Goal: Book appointment/travel/reservation

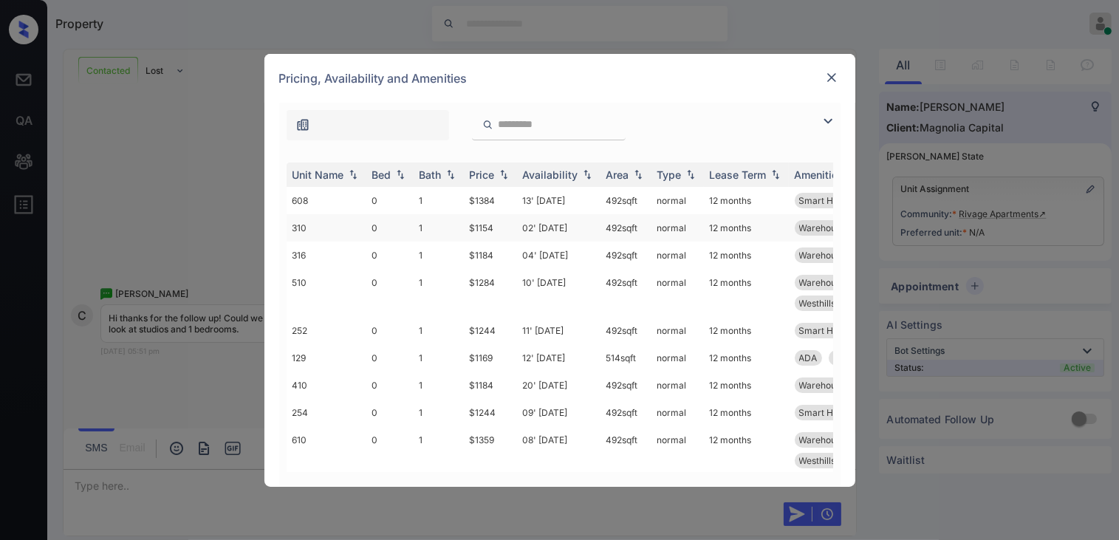
click at [480, 241] on td "$1154" at bounding box center [490, 227] width 53 height 27
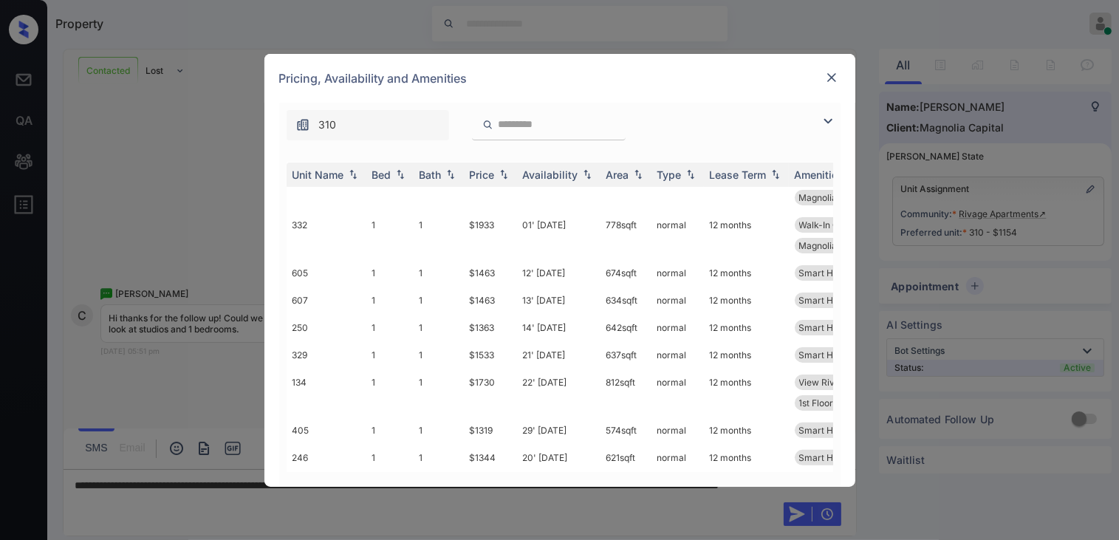
scroll to position [443, 0]
click at [833, 74] on img at bounding box center [831, 77] width 15 height 15
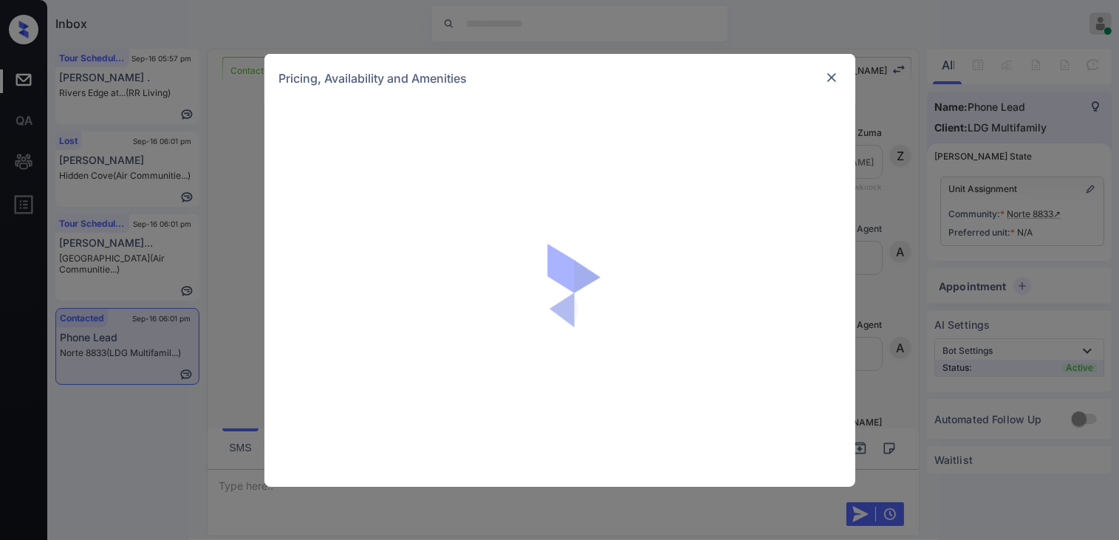
scroll to position [902, 0]
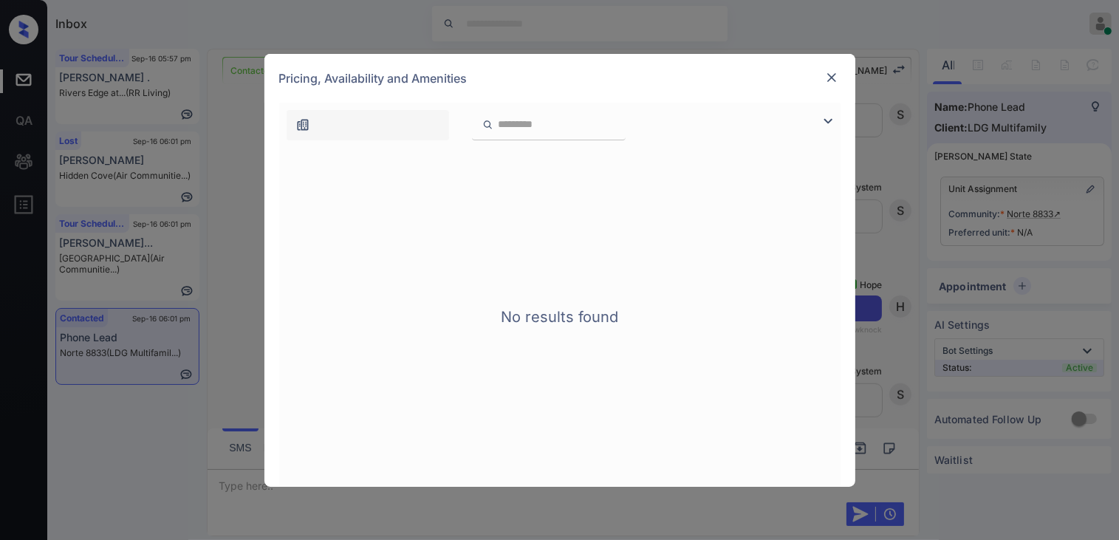
click at [833, 82] on img at bounding box center [831, 77] width 15 height 15
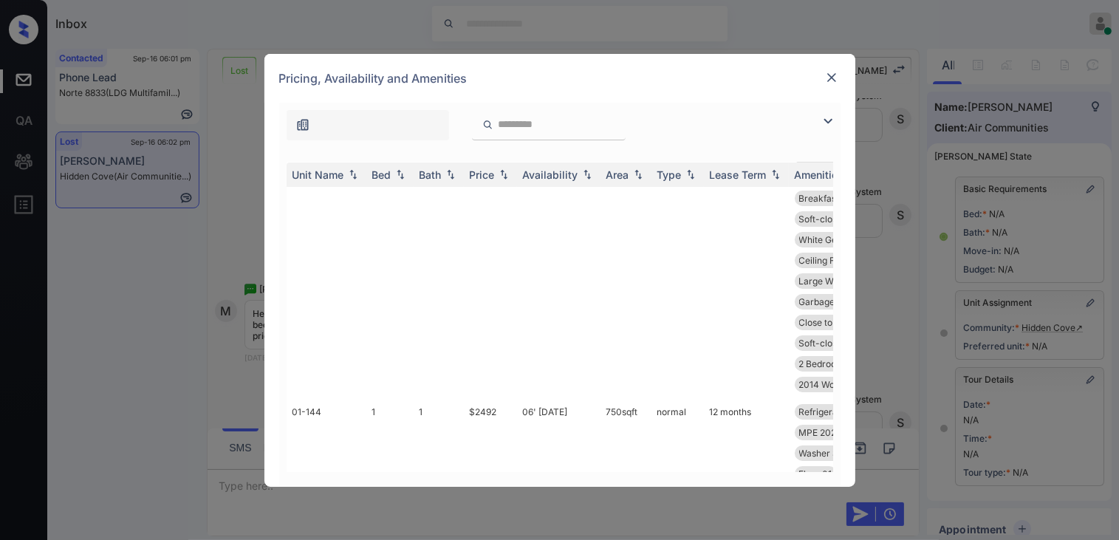
scroll to position [394, 0]
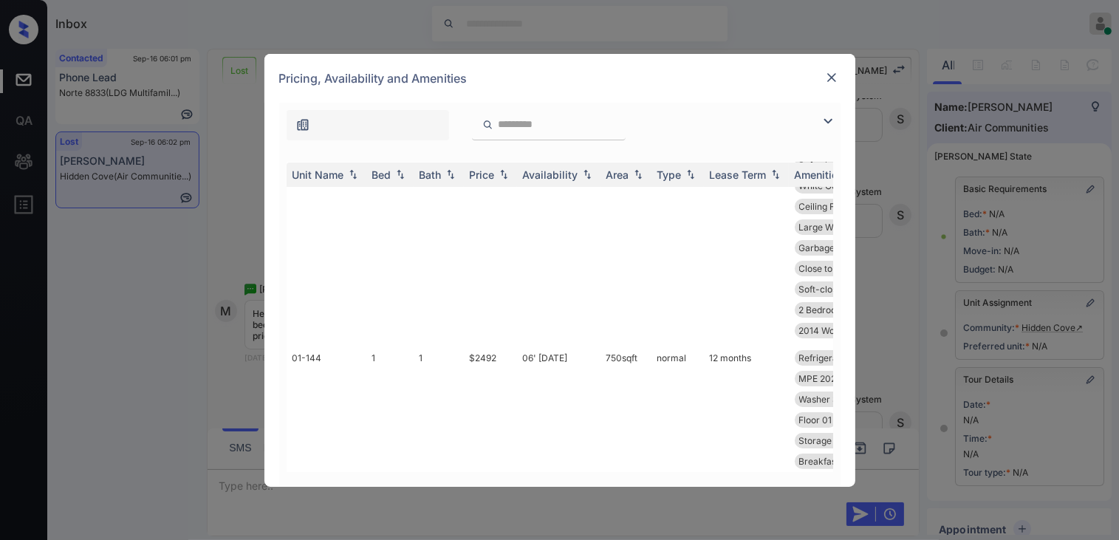
click at [827, 78] on img at bounding box center [831, 77] width 15 height 15
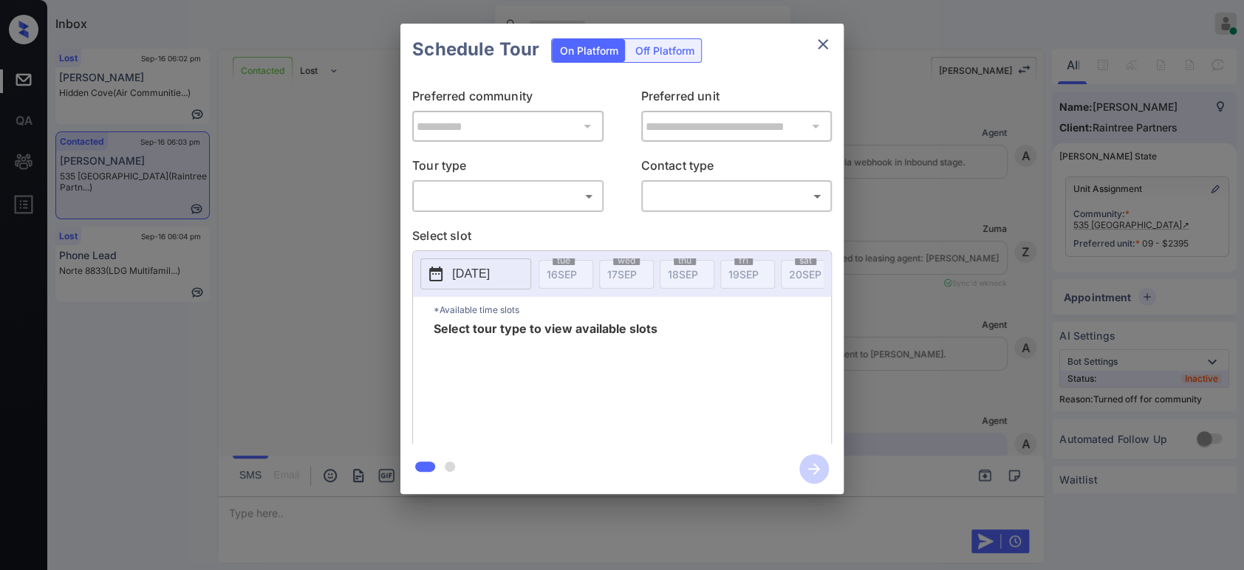
scroll to position [547, 0]
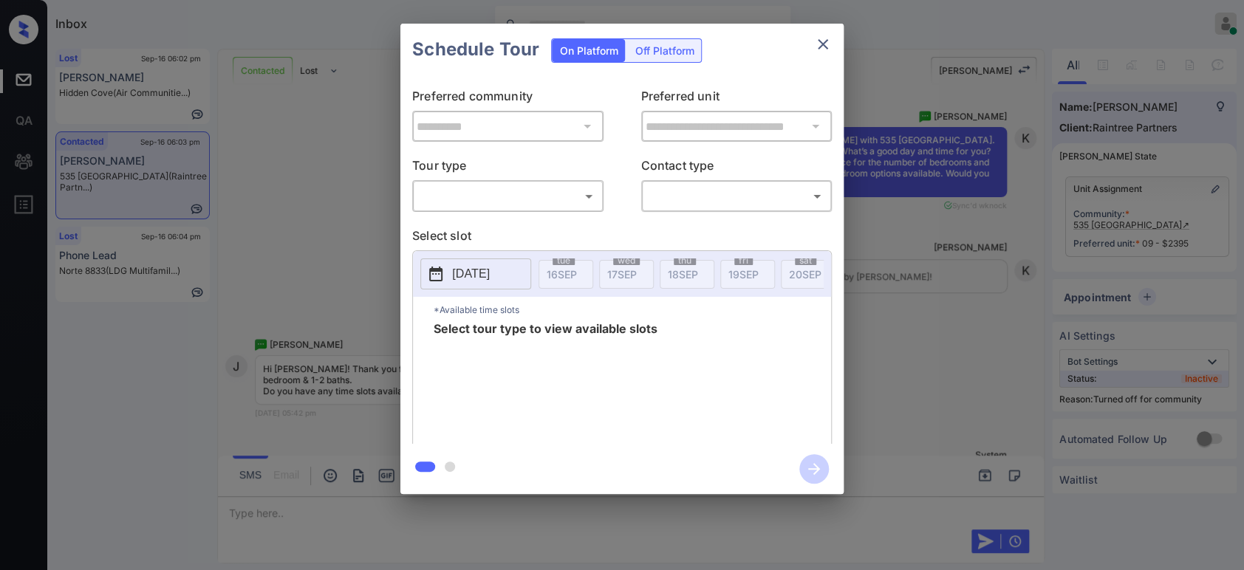
click at [549, 201] on body "Inbox Hope Jatap Online Set yourself offline Set yourself on break Profile Swit…" at bounding box center [622, 285] width 1244 height 570
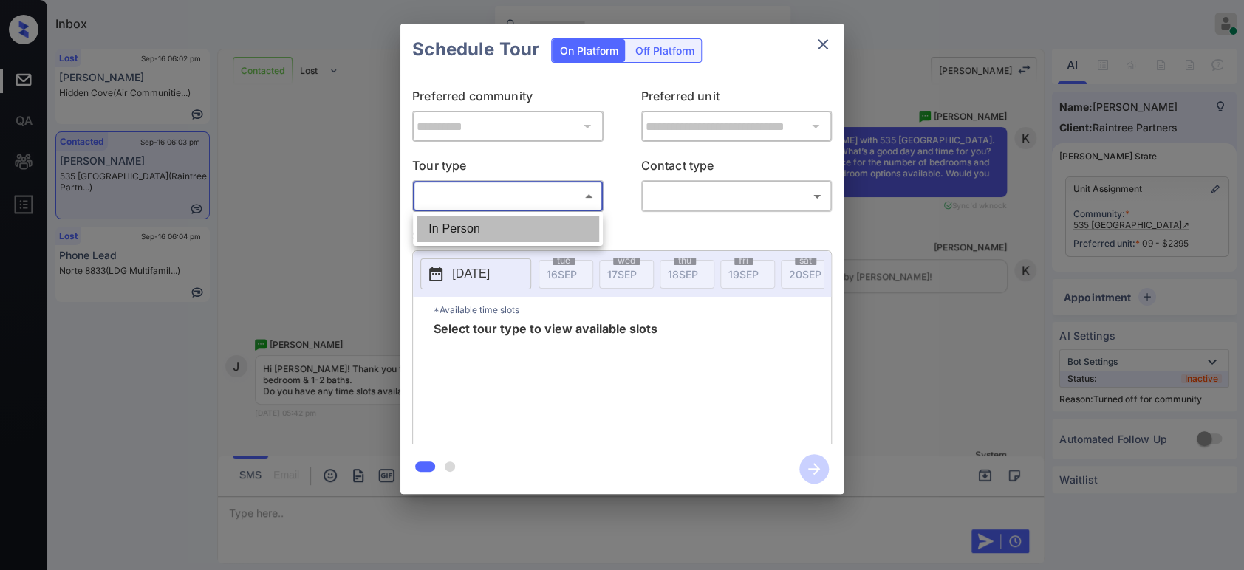
click at [489, 225] on li "In Person" at bounding box center [508, 229] width 182 height 27
type input "********"
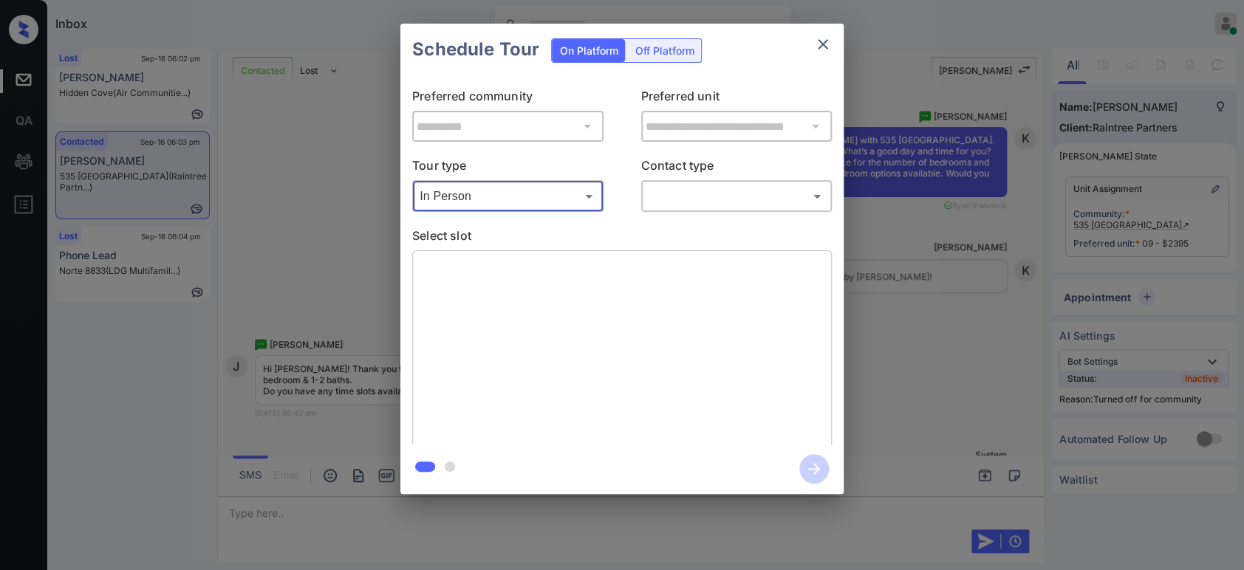
click at [702, 192] on body "Inbox Hope Jatap Online Set yourself offline Set yourself on break Profile Swit…" at bounding box center [622, 285] width 1244 height 570
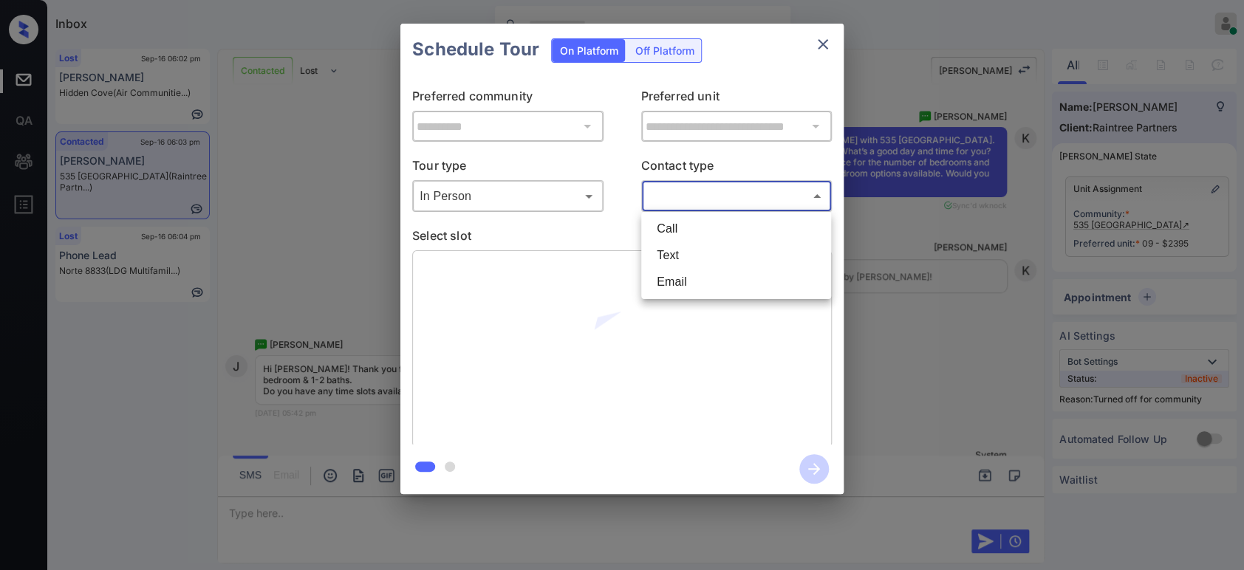
click at [691, 252] on li "Text" at bounding box center [736, 255] width 182 height 27
type input "****"
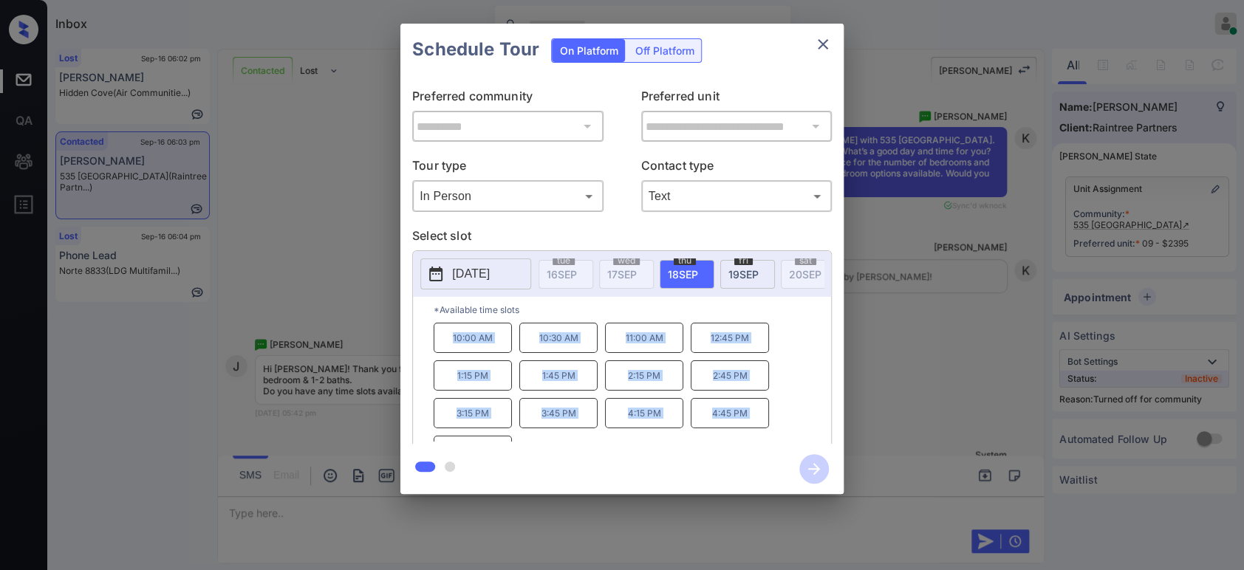
scroll to position [24, 0]
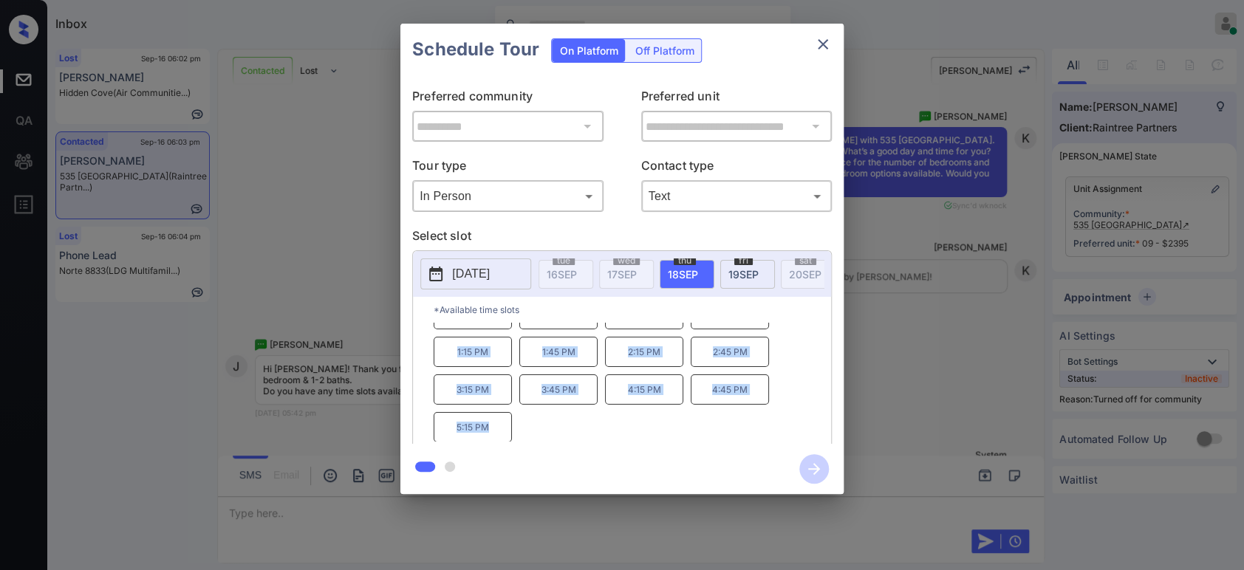
drag, startPoint x: 438, startPoint y: 344, endPoint x: 761, endPoint y: 487, distance: 353.5
click at [761, 487] on div "**********" at bounding box center [621, 259] width 443 height 470
copy div "10:00 AM 10:30 AM 11:00 AM 12:45 PM 1:15 PM 1:45 PM 2:15 PM 2:45 PM 3:15 PM 3:4…"
click at [314, 396] on div "**********" at bounding box center [622, 259] width 1244 height 518
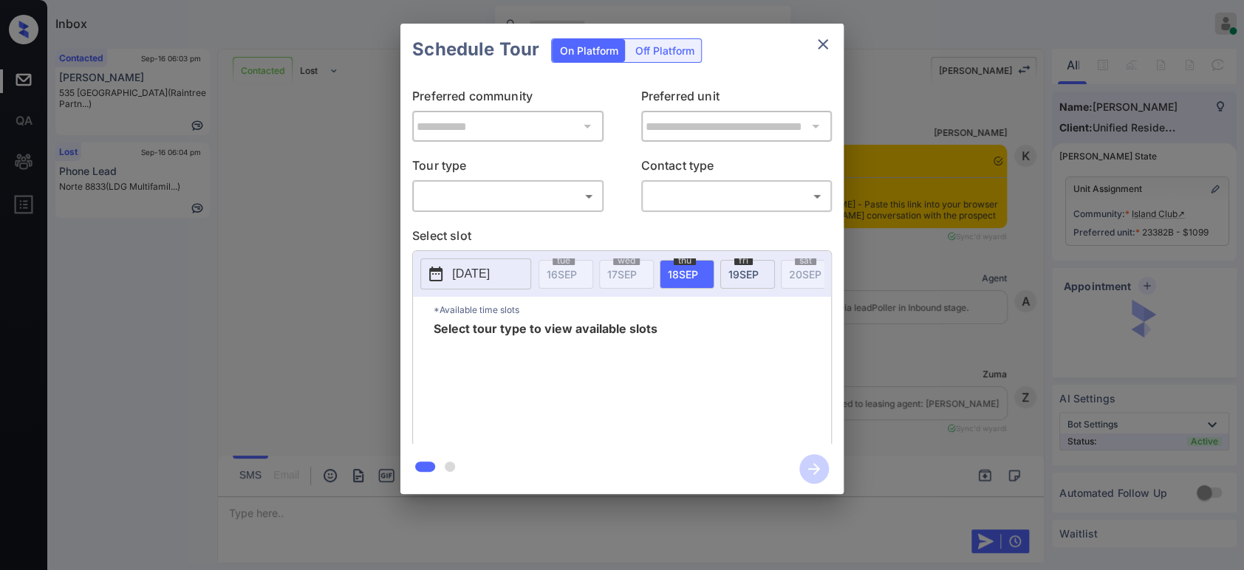
scroll to position [3117, 0]
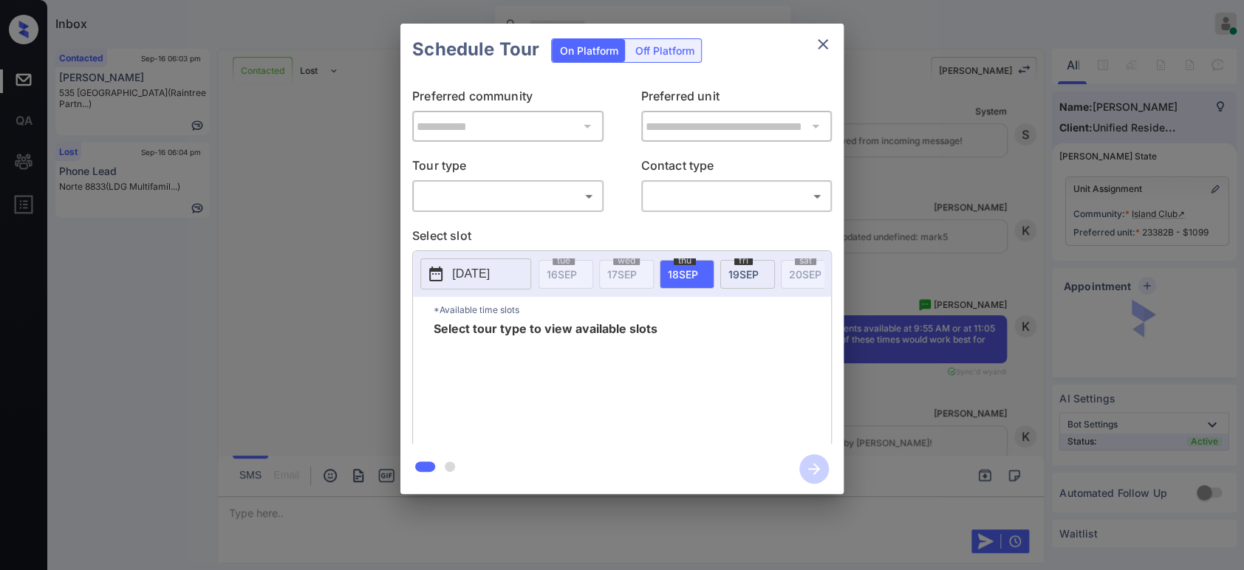
click at [470, 186] on body "Inbox Hope Jatap Online Set yourself offline Set yourself on break Profile Swit…" at bounding box center [622, 285] width 1244 height 570
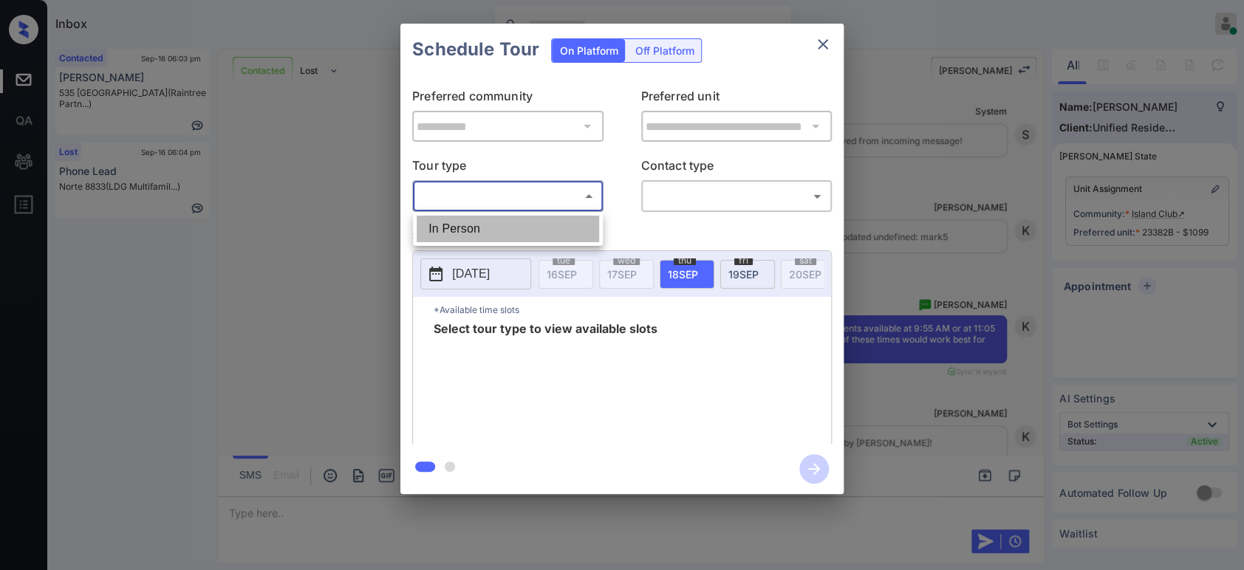
click at [452, 227] on li "In Person" at bounding box center [508, 229] width 182 height 27
type input "********"
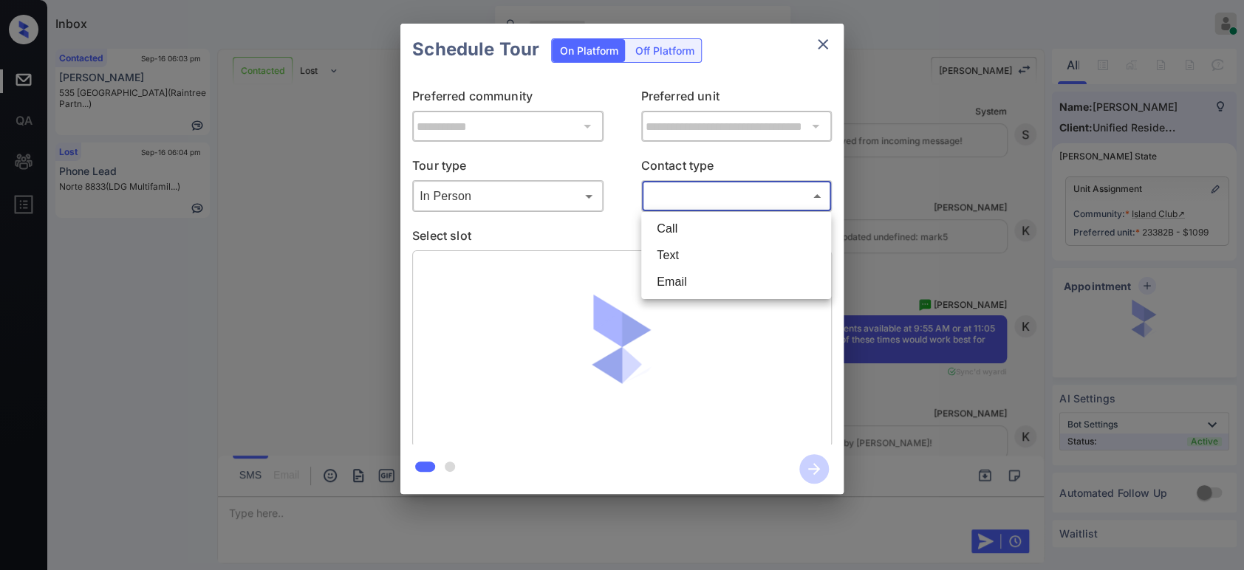
click at [738, 193] on body "Inbox Hope Jatap Online Set yourself offline Set yourself on break Profile Swit…" at bounding box center [622, 285] width 1244 height 570
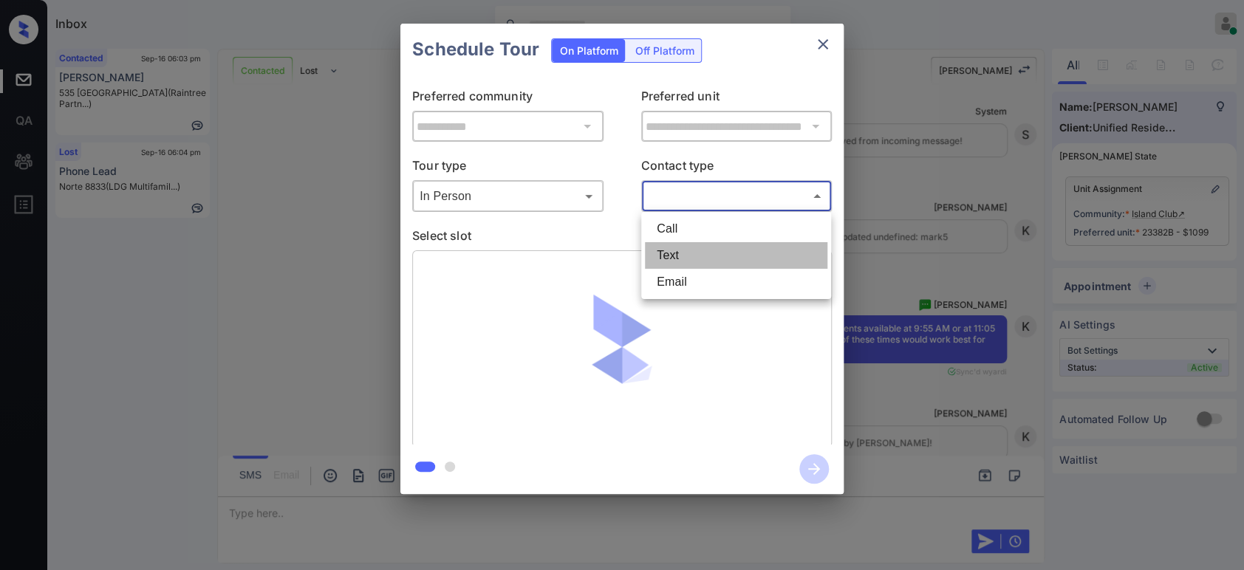
click at [717, 250] on li "Text" at bounding box center [736, 255] width 182 height 27
type input "****"
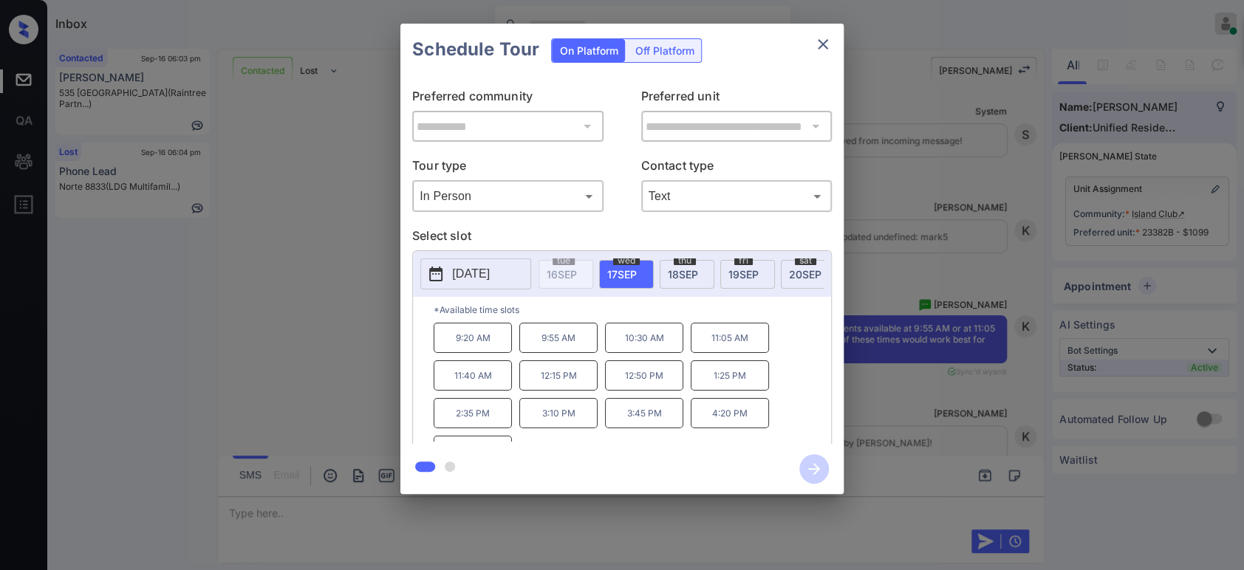
click at [537, 347] on p "9:55 AM" at bounding box center [558, 338] width 78 height 30
click at [814, 475] on icon "button" at bounding box center [814, 469] width 30 height 30
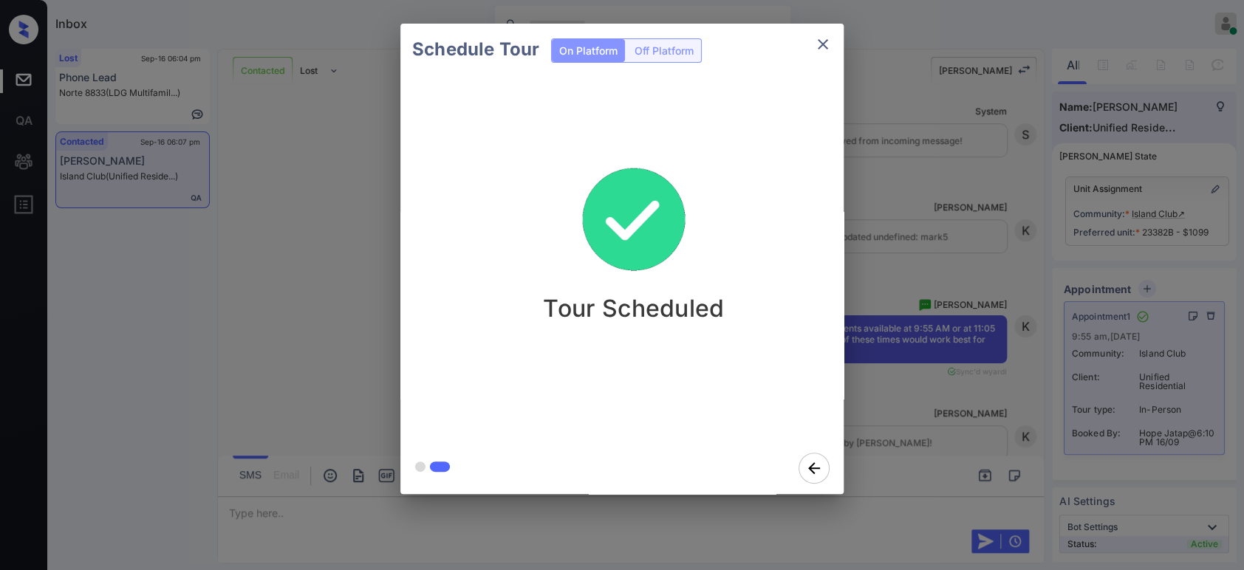
click at [945, 211] on div "Schedule Tour On Platform Off Platform Tour Scheduled" at bounding box center [622, 259] width 1244 height 518
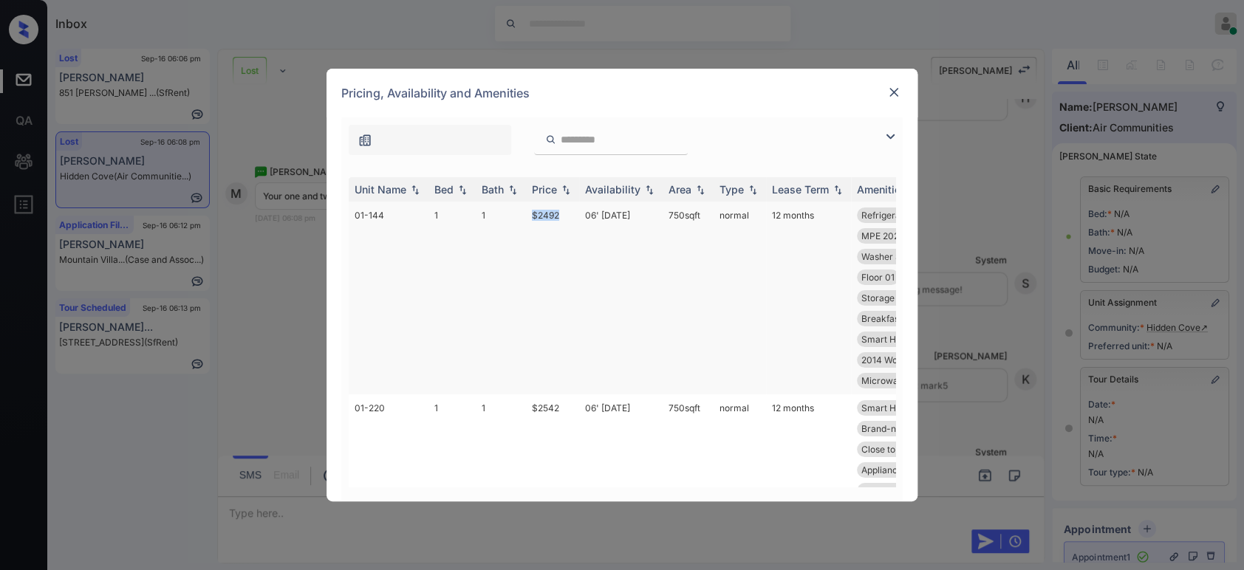
drag, startPoint x: 575, startPoint y: 210, endPoint x: 533, endPoint y: 216, distance: 41.8
click at [533, 216] on td "$2492" at bounding box center [552, 298] width 53 height 193
copy td "$2492"
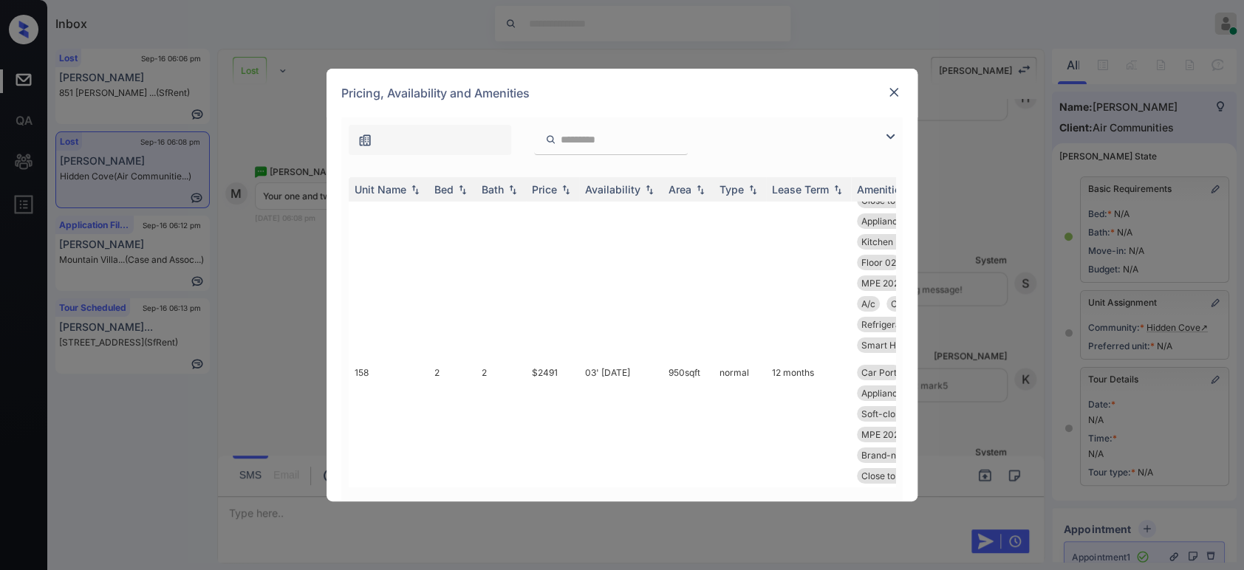
scroll to position [5299, 0]
click at [897, 93] on img at bounding box center [893, 92] width 15 height 15
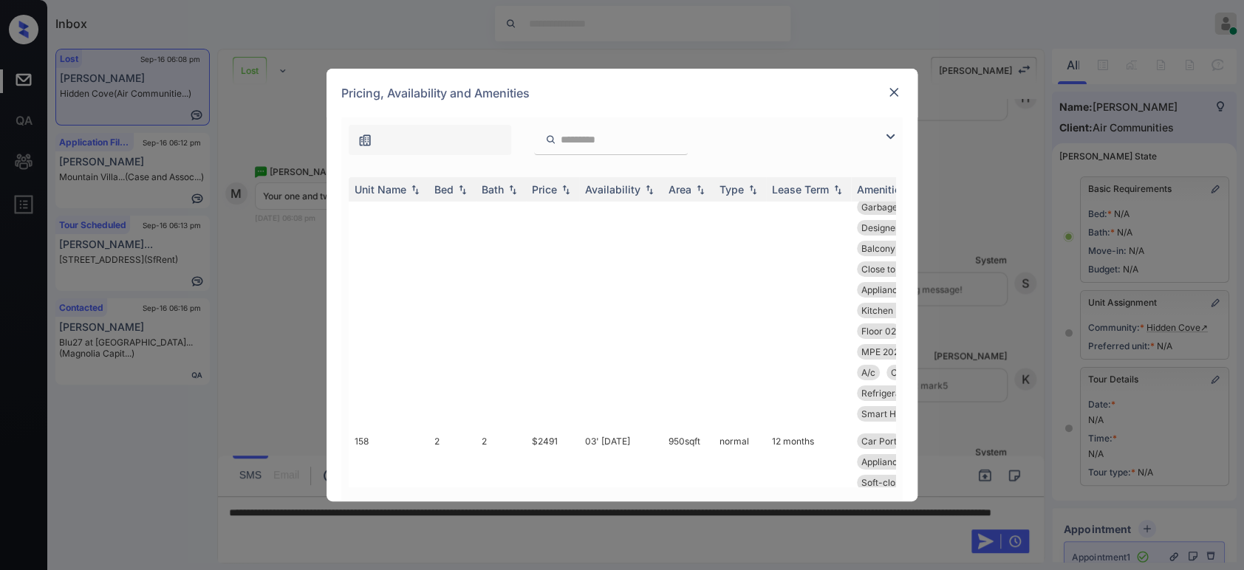
scroll to position [5252, 0]
click at [897, 92] on img at bounding box center [893, 92] width 15 height 15
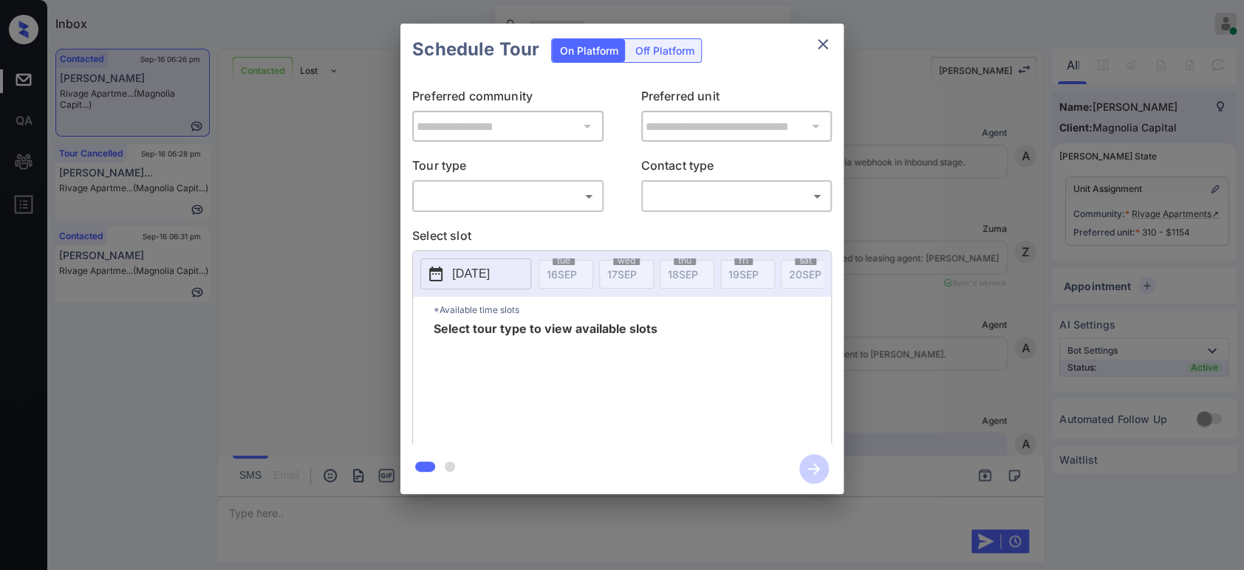
scroll to position [2012, 0]
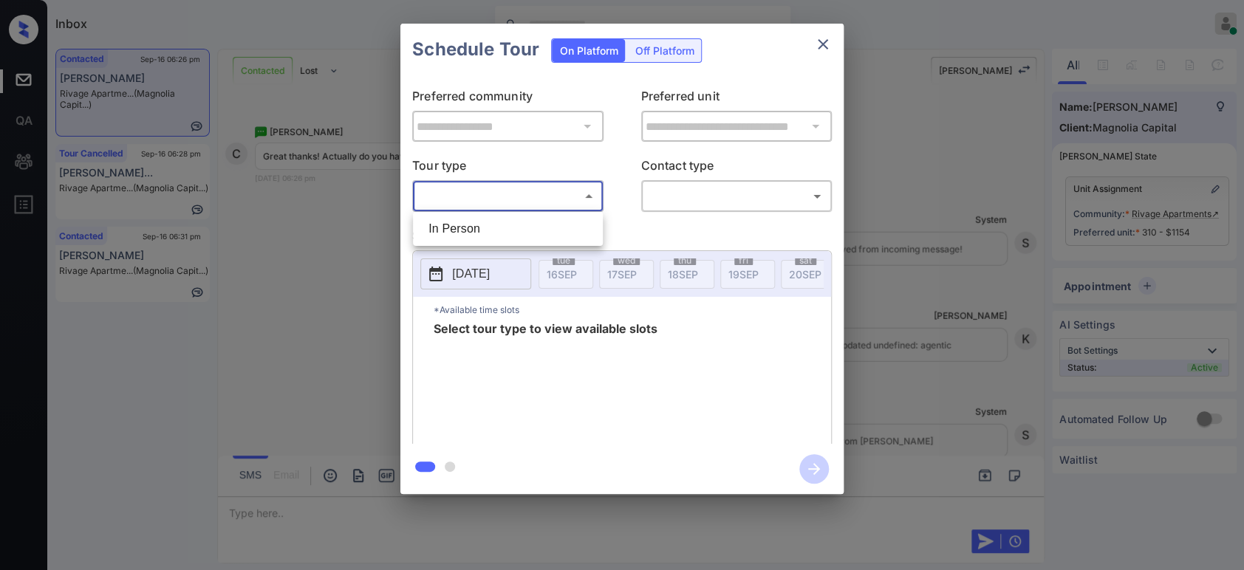
click at [547, 199] on body "Inbox Hope Jatap Online Set yourself offline Set yourself on break Profile Swit…" at bounding box center [622, 285] width 1244 height 570
click at [547, 223] on li "In Person" at bounding box center [508, 229] width 182 height 27
type input "********"
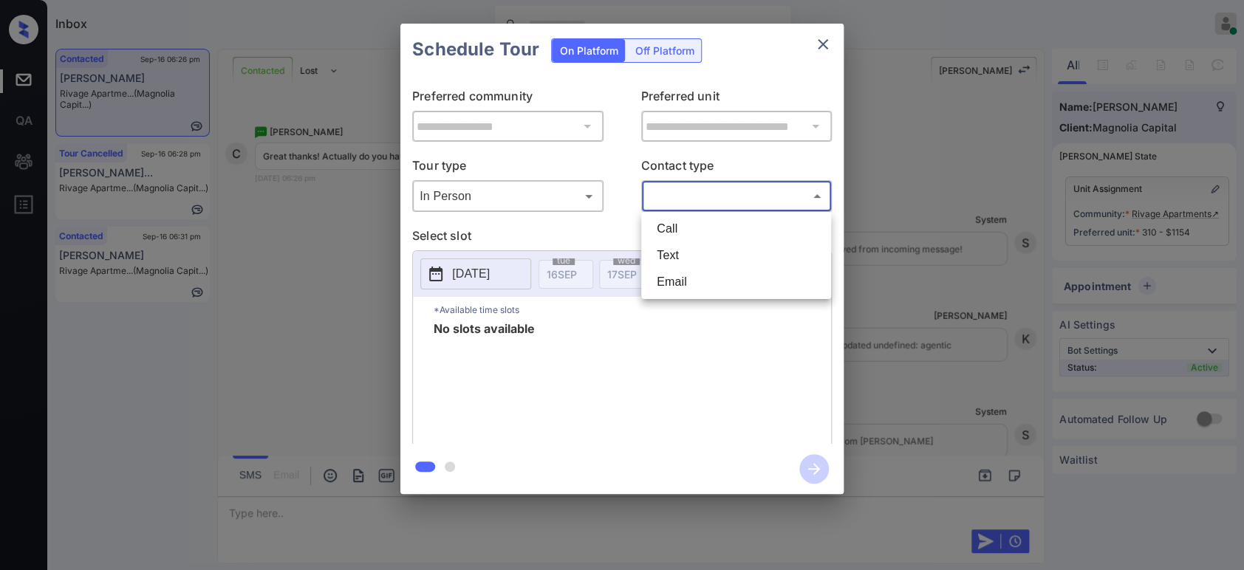
click at [661, 196] on body "Inbox Hope Jatap Online Set yourself offline Set yourself on break Profile Swit…" at bounding box center [622, 285] width 1244 height 570
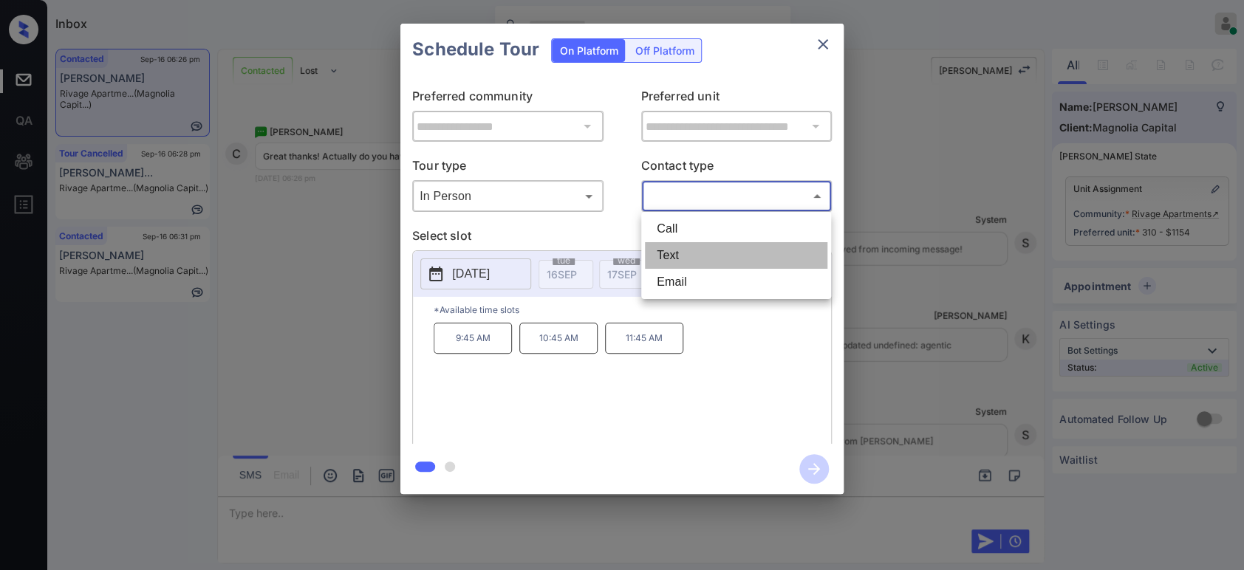
click at [680, 256] on li "Text" at bounding box center [736, 255] width 182 height 27
type input "****"
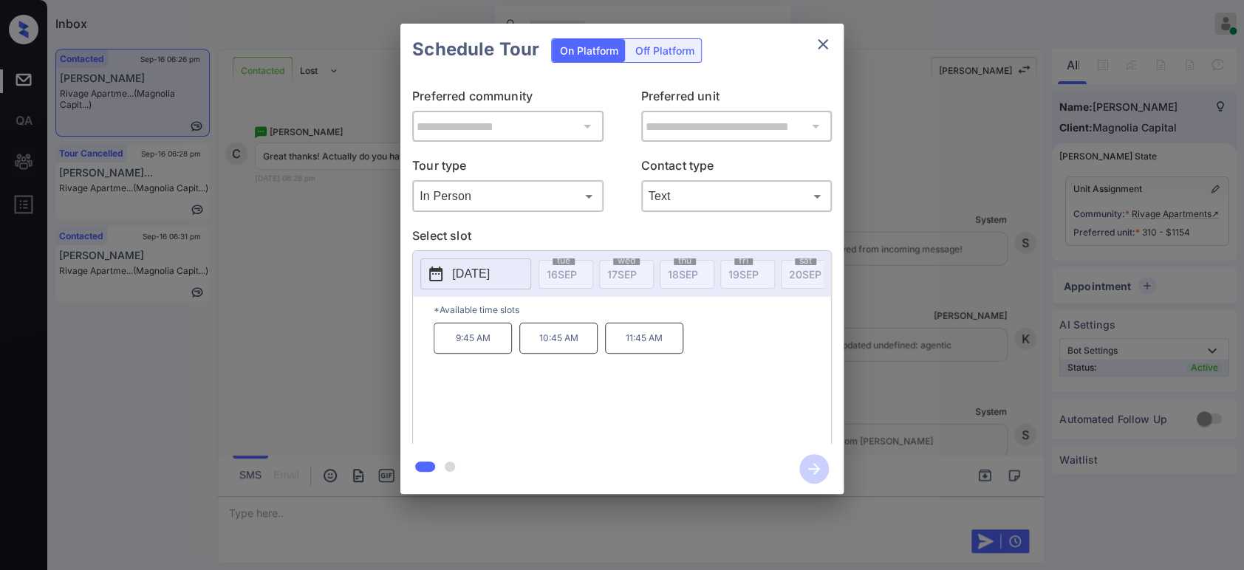
click at [481, 281] on p "2025-09-29" at bounding box center [471, 274] width 38 height 18
copy div "9:45 AM 10:45 AM 11:45 AM"
drag, startPoint x: 672, startPoint y: 348, endPoint x: 448, endPoint y: 353, distance: 223.8
click at [448, 353] on div "9:45 AM 10:45 AM 11:45 AM" at bounding box center [632, 382] width 397 height 118
click at [344, 383] on div "**********" at bounding box center [622, 259] width 1244 height 518
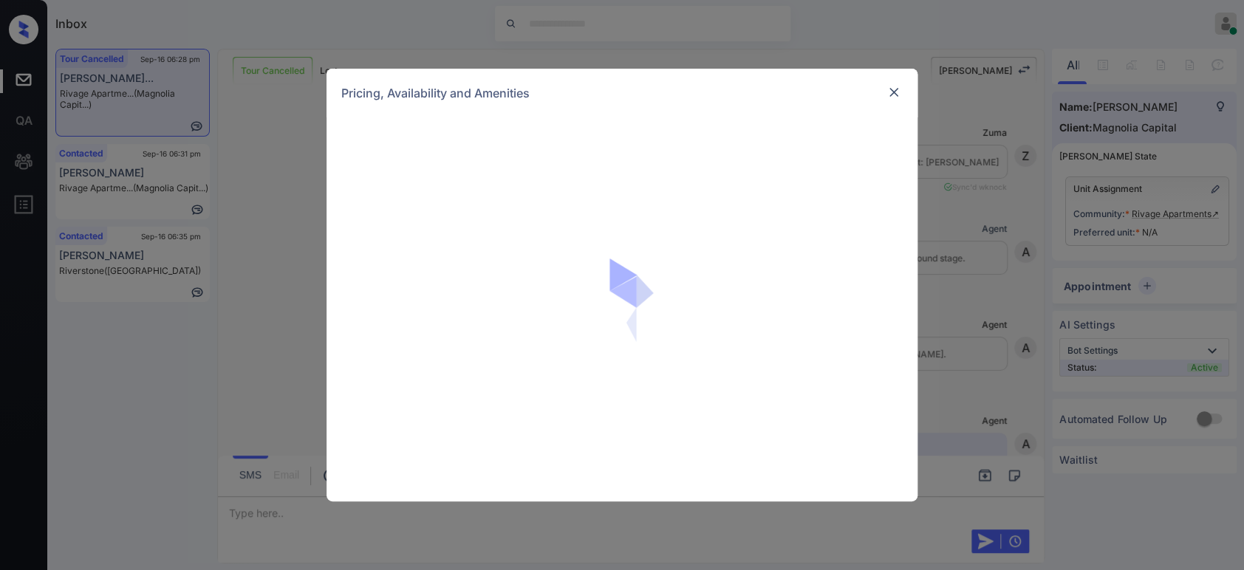
scroll to position [9980, 0]
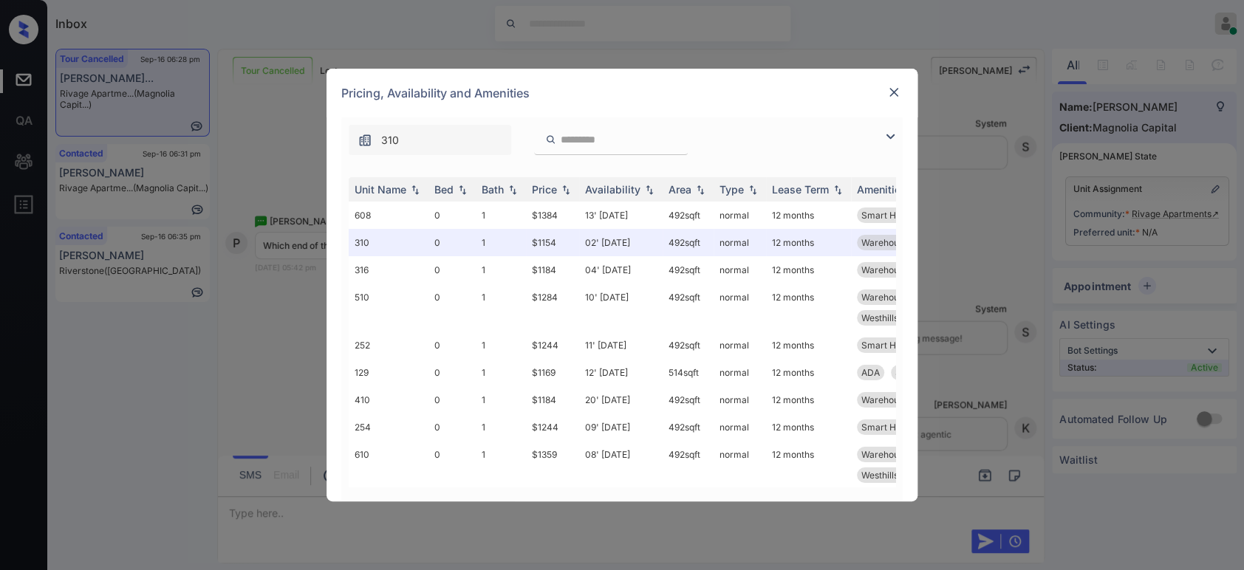
click at [620, 143] on input "search" at bounding box center [619, 140] width 121 height 13
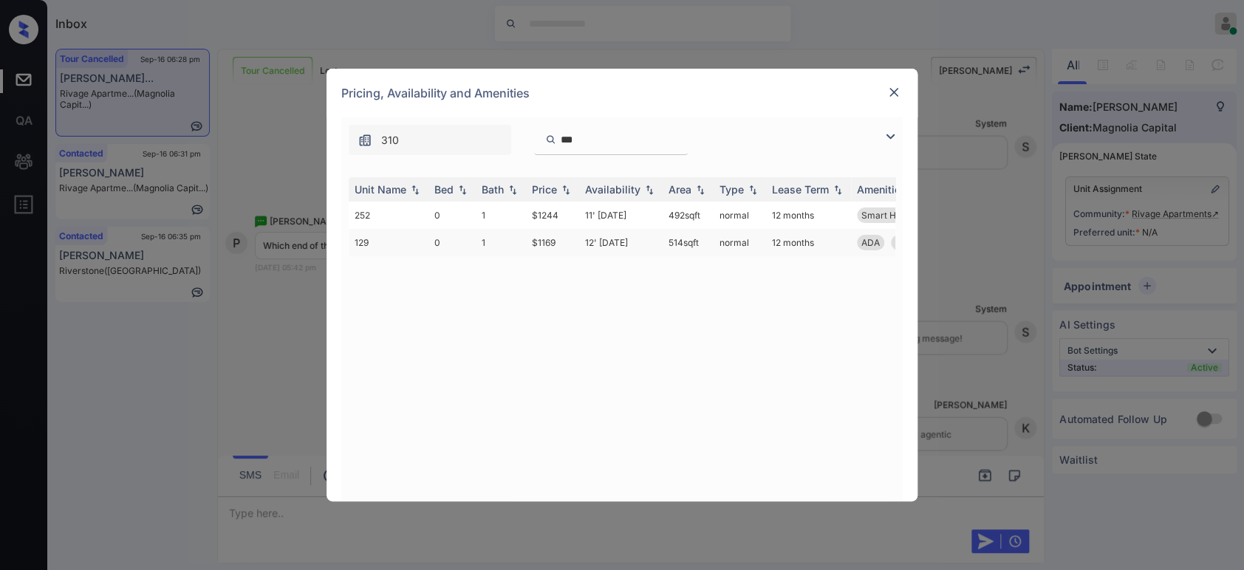
type input "***"
click at [532, 242] on td "$1169" at bounding box center [552, 242] width 53 height 27
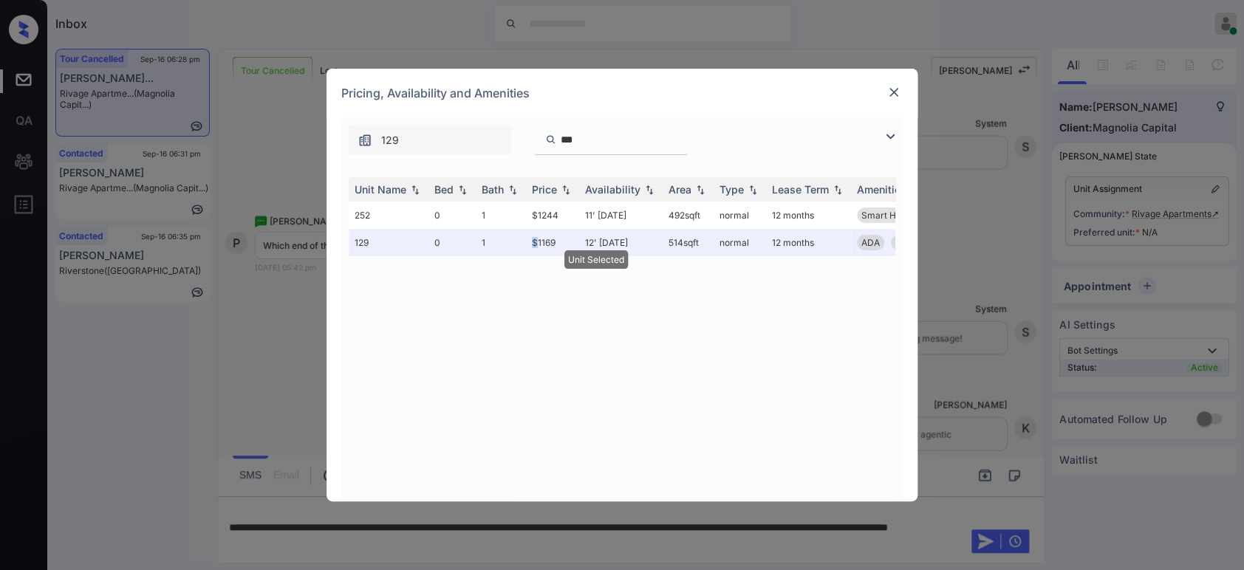
click at [894, 96] on img at bounding box center [893, 92] width 15 height 15
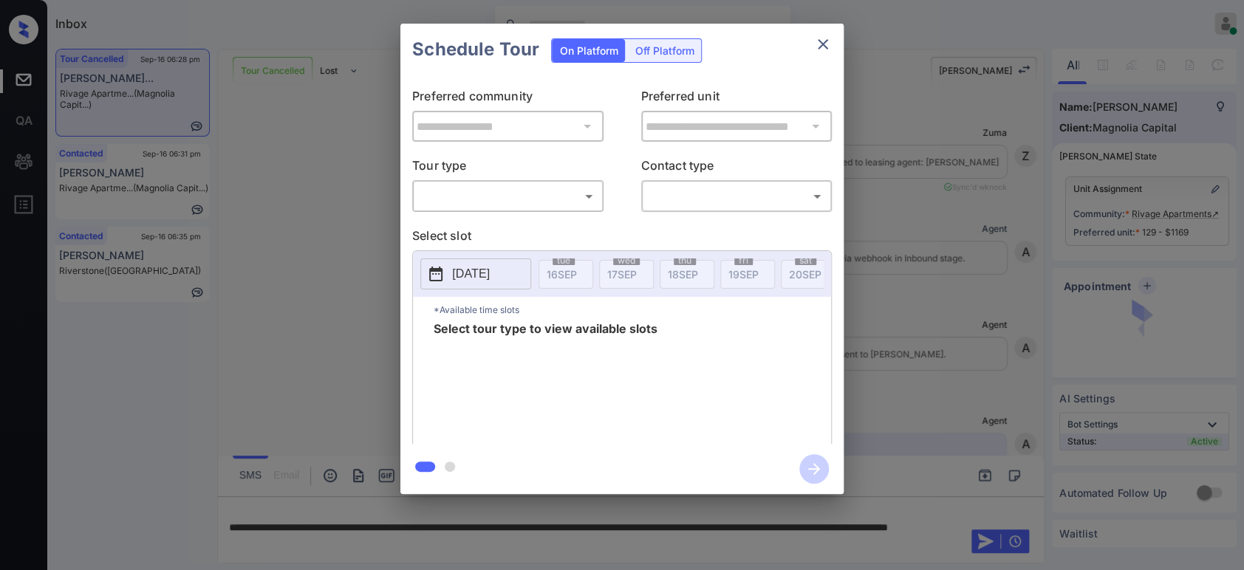
scroll to position [9980, 0]
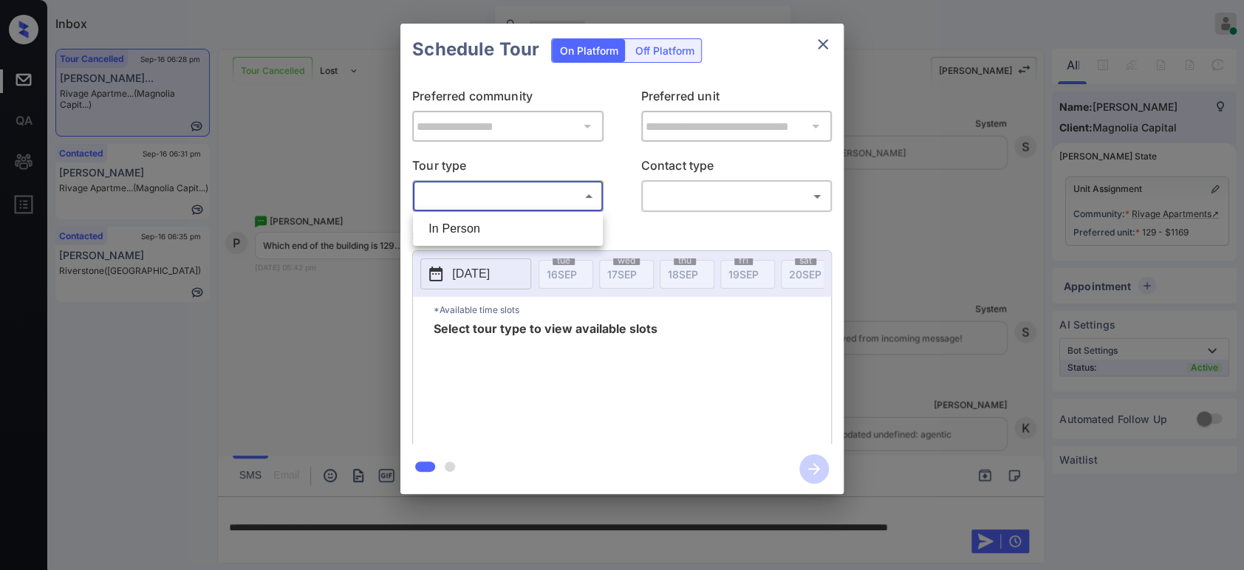
click at [560, 197] on body "Inbox Hope Jatap Online Set yourself offline Set yourself on break Profile Swit…" at bounding box center [622, 285] width 1244 height 570
drag, startPoint x: 527, startPoint y: 230, endPoint x: 724, endPoint y: 204, distance: 198.1
click at [724, 204] on div "In Person" at bounding box center [622, 285] width 1244 height 570
click at [561, 229] on li "In Person" at bounding box center [508, 229] width 182 height 27
type input "********"
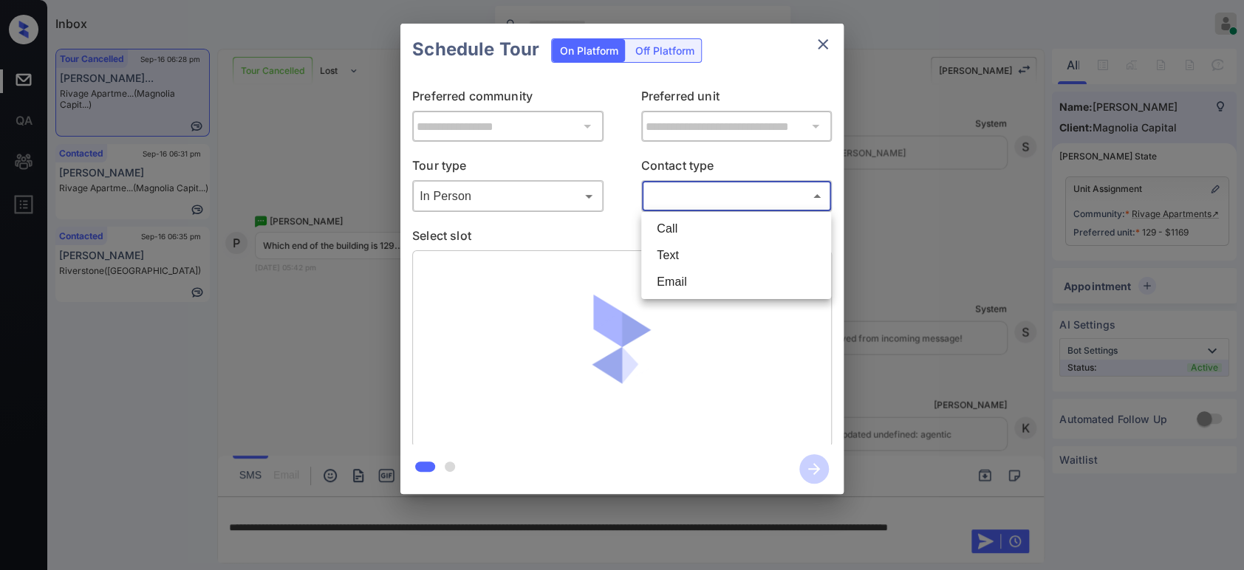
drag, startPoint x: 714, startPoint y: 193, endPoint x: 679, endPoint y: 264, distance: 79.6
click at [679, 264] on body "Inbox Hope Jatap Online Set yourself offline Set yourself on break Profile Swit…" at bounding box center [622, 285] width 1244 height 570
click at [679, 264] on li "Text" at bounding box center [736, 255] width 182 height 27
type input "****"
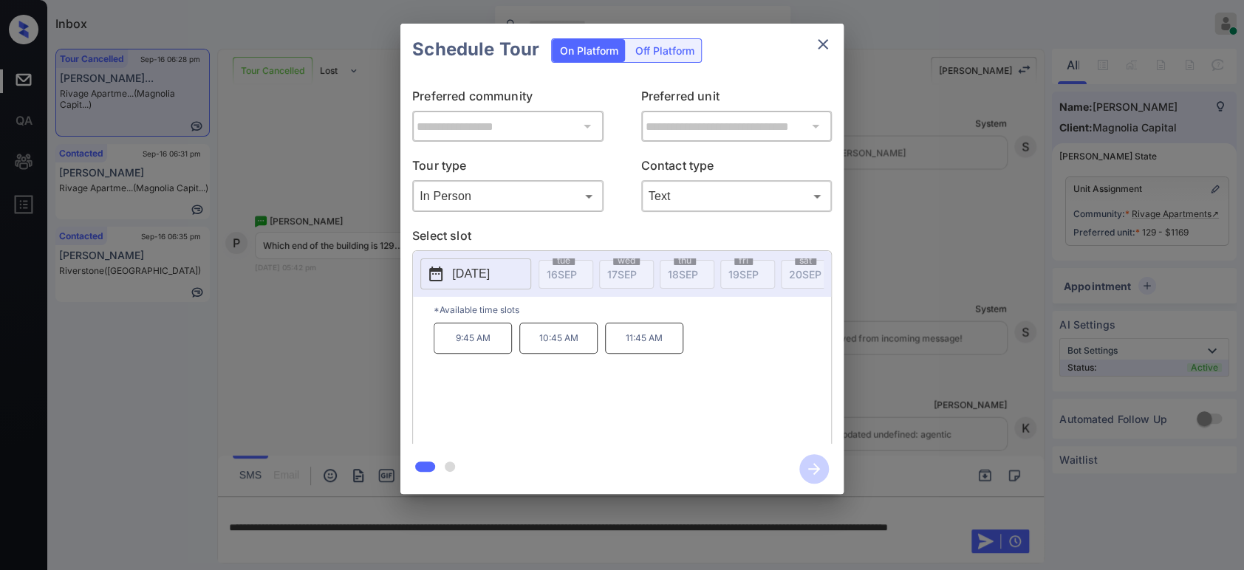
click at [679, 348] on p "11:45 AM" at bounding box center [644, 338] width 78 height 31
copy div "9:45 AM 10:45 AM 11:45 AM"
drag, startPoint x: 679, startPoint y: 348, endPoint x: 455, endPoint y: 349, distance: 224.5
click at [455, 349] on div "9:45 AM 10:45 AM 11:45 AM" at bounding box center [632, 382] width 397 height 118
click at [374, 347] on div "**********" at bounding box center [622, 259] width 1244 height 518
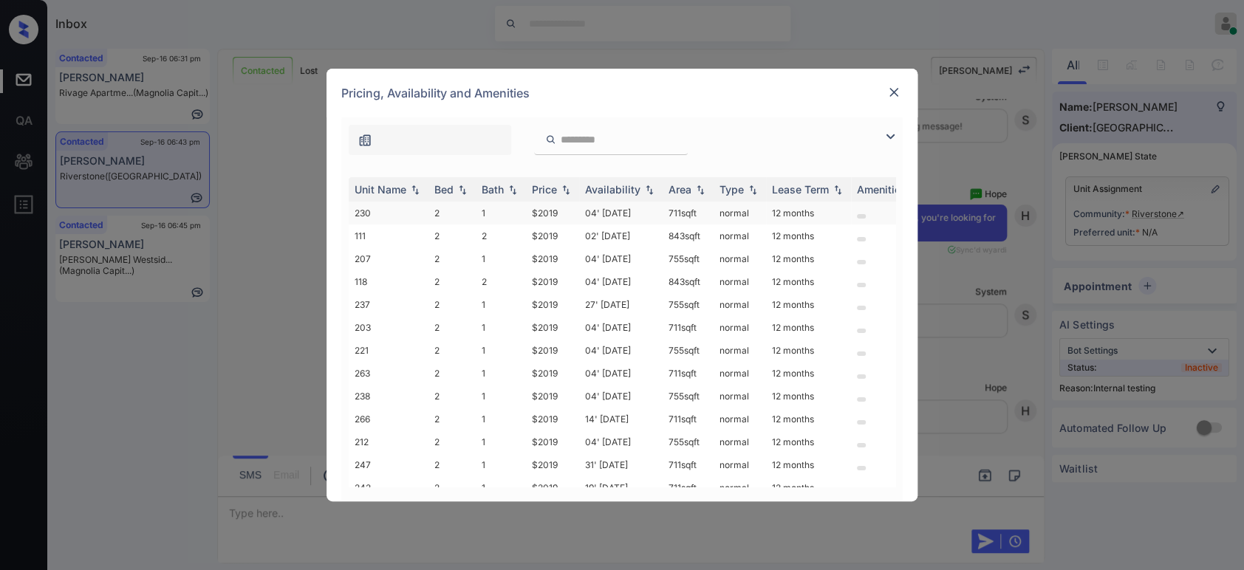
click at [634, 211] on td "04' Sep 25" at bounding box center [620, 213] width 83 height 23
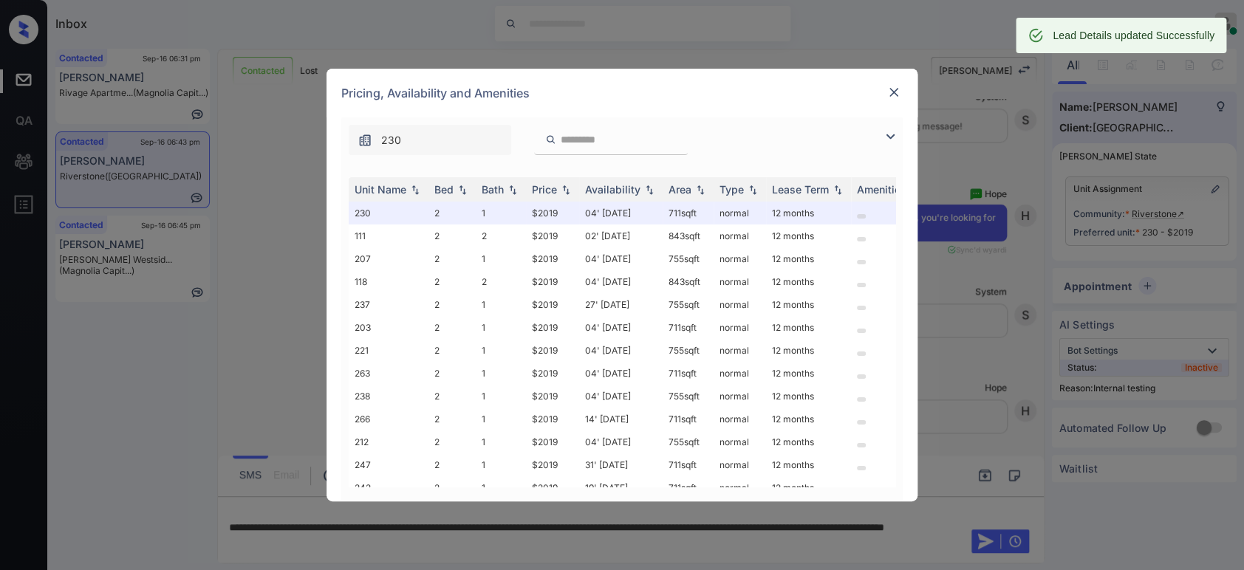
click at [892, 96] on img at bounding box center [893, 92] width 15 height 15
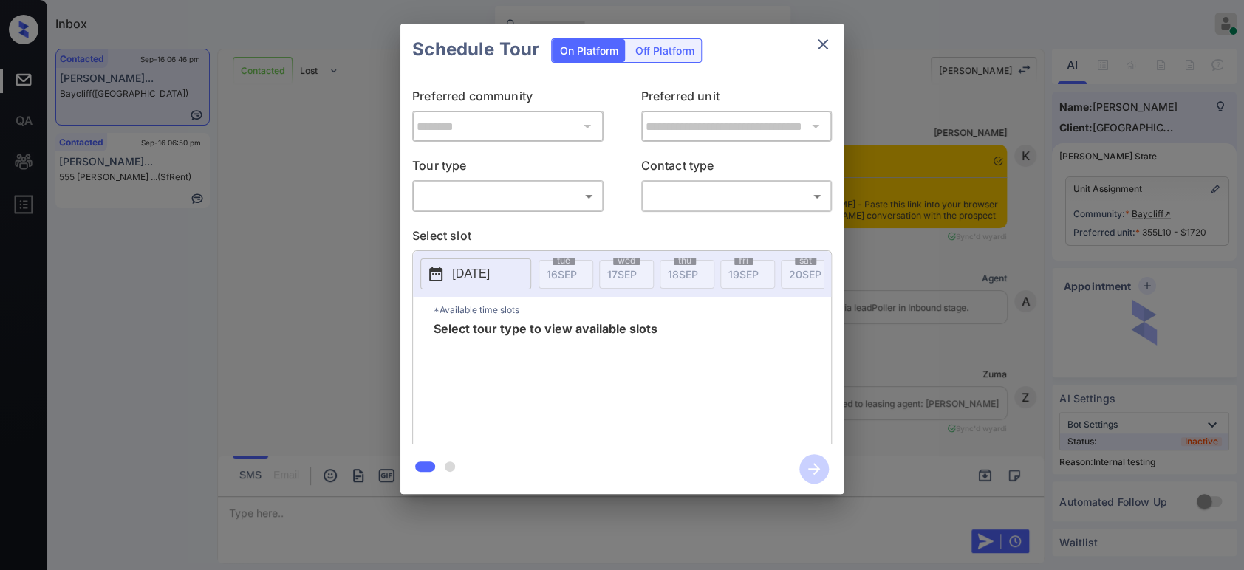
scroll to position [4087, 0]
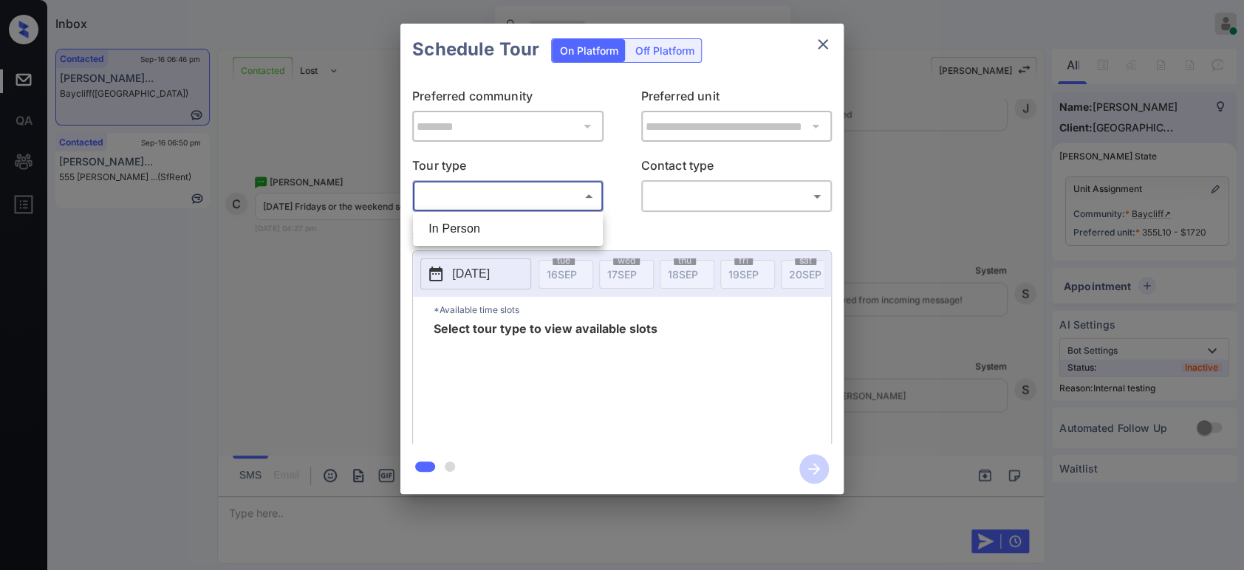
click at [544, 189] on body "Inbox Hope Jatap Online Set yourself offline Set yourself on break Profile Swit…" at bounding box center [622, 285] width 1244 height 570
click at [536, 219] on li "In Person" at bounding box center [508, 229] width 182 height 27
type input "********"
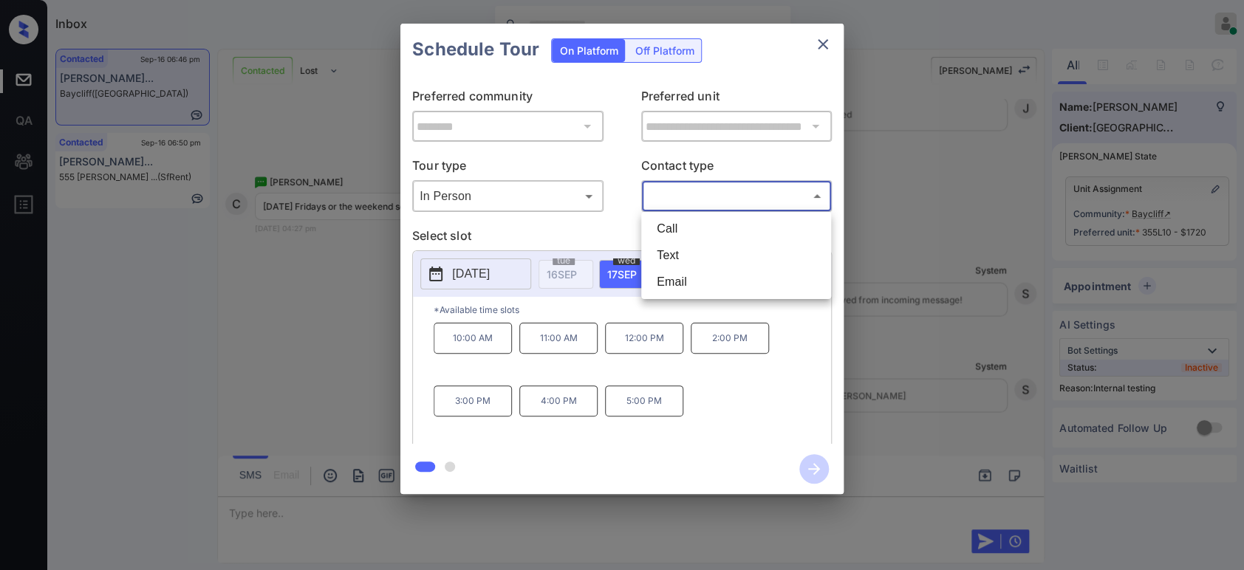
drag, startPoint x: 685, startPoint y: 199, endPoint x: 694, endPoint y: 261, distance: 62.7
click at [694, 261] on body "Inbox Hope Jatap Online Set yourself offline Set yourself on break Profile Swit…" at bounding box center [622, 285] width 1244 height 570
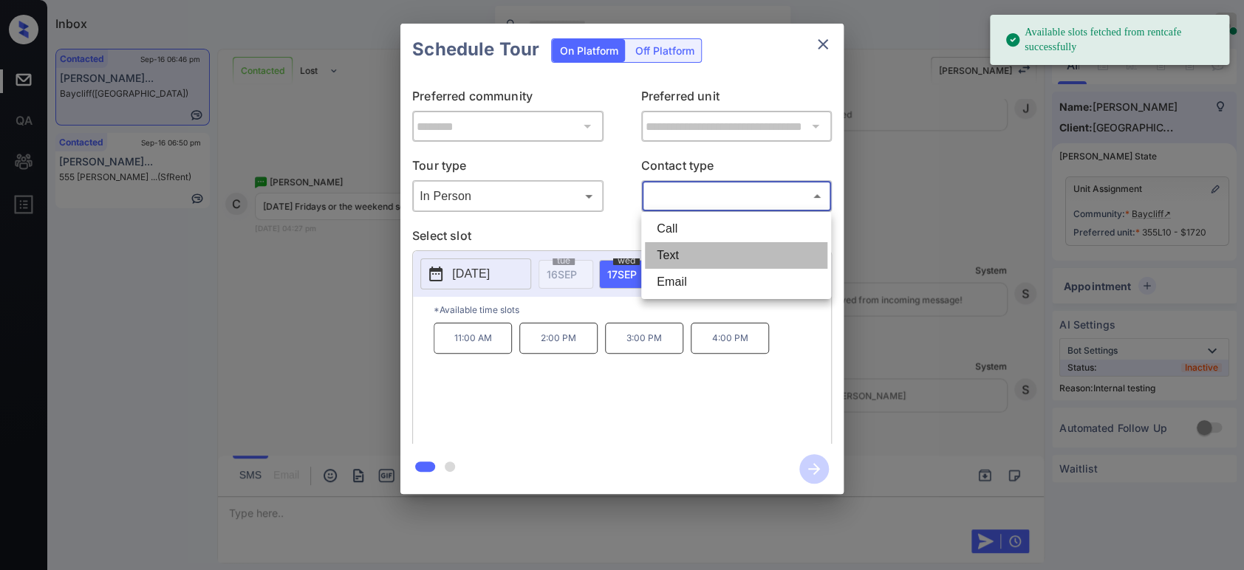
click at [694, 261] on li "Text" at bounding box center [736, 255] width 182 height 27
type input "****"
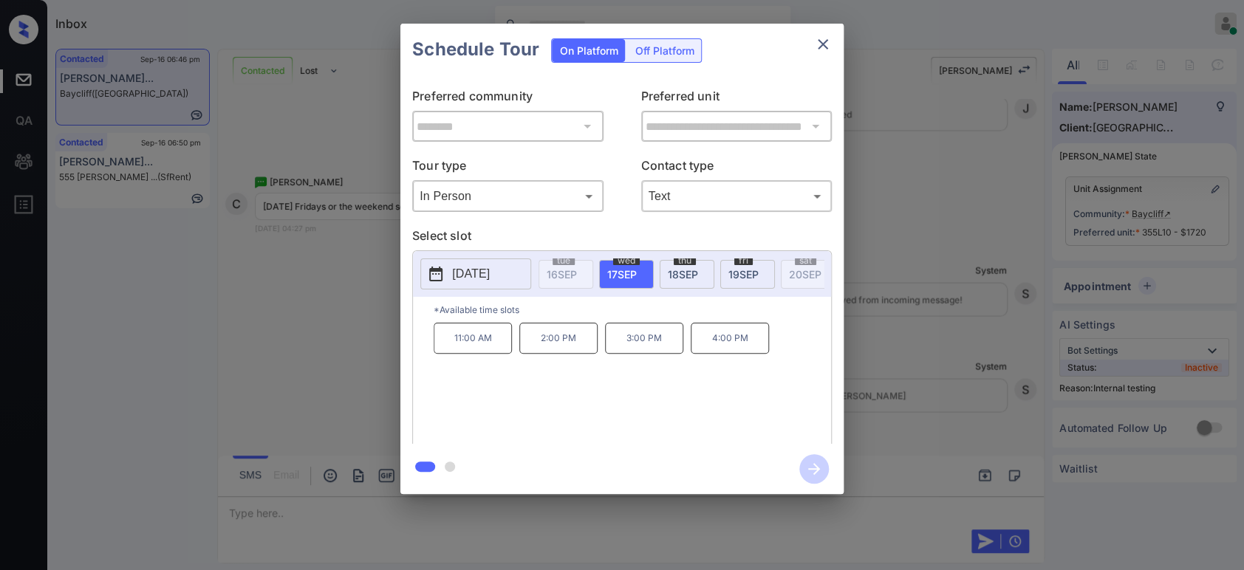
click at [513, 287] on button "[DATE]" at bounding box center [475, 273] width 111 height 31
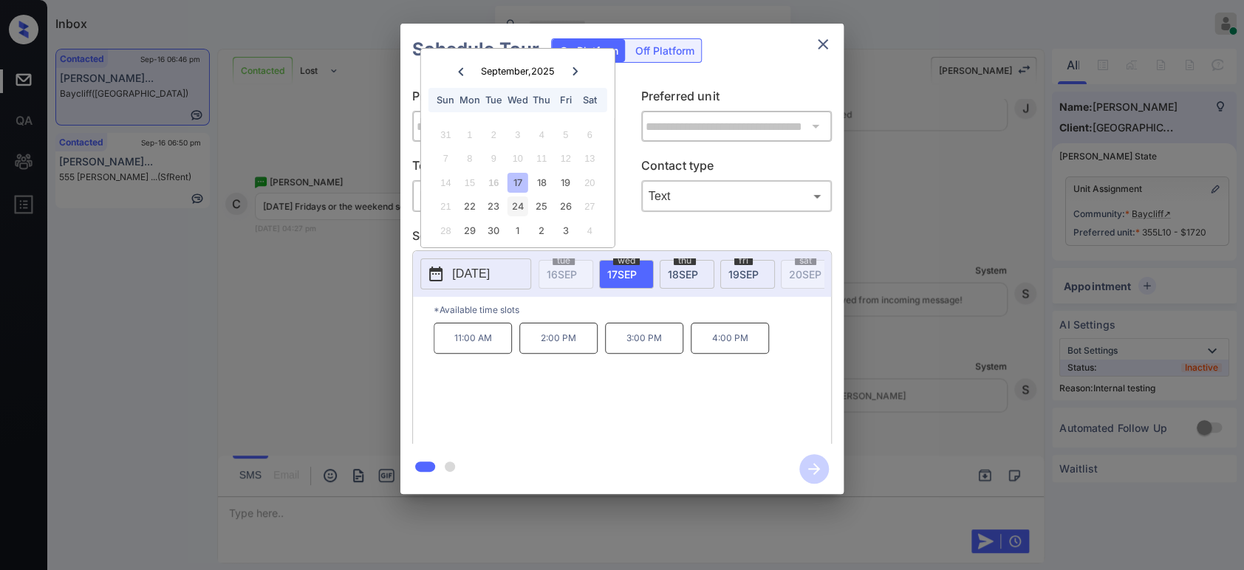
click at [513, 205] on div "24" at bounding box center [517, 206] width 20 height 20
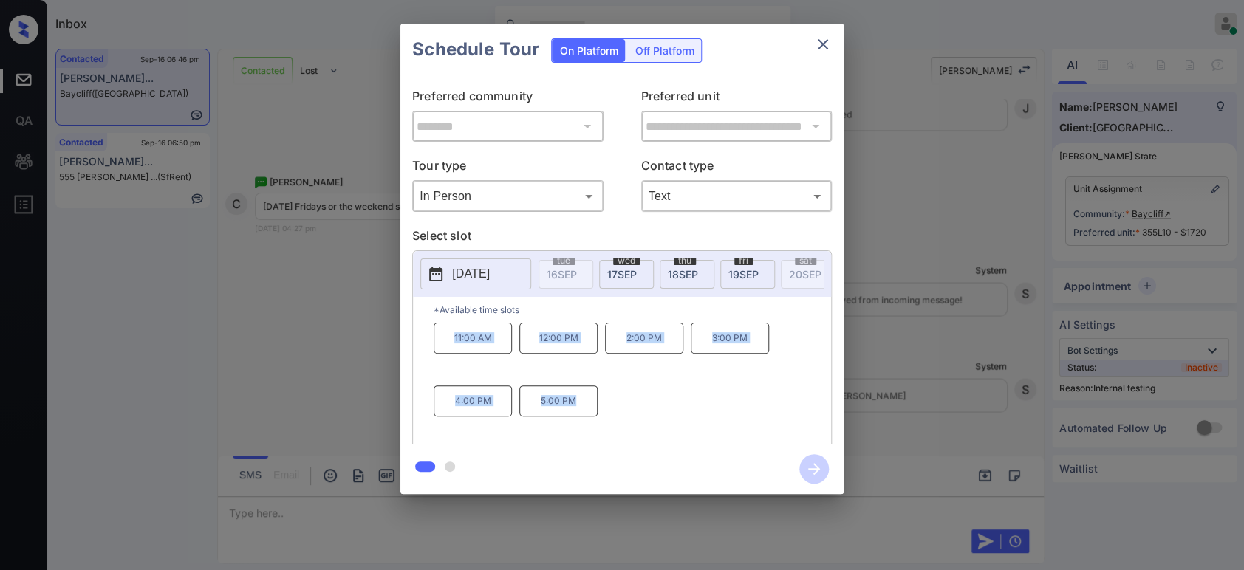
drag, startPoint x: 592, startPoint y: 407, endPoint x: 436, endPoint y: 348, distance: 166.0
click at [436, 348] on div "11:00 AM 12:00 PM 2:00 PM 3:00 PM 4:00 PM 5:00 PM" at bounding box center [632, 382] width 397 height 118
copy div "11:00 AM 12:00 PM 2:00 PM 3:00 PM 4:00 PM 5:00 PM"
click at [318, 341] on div "**********" at bounding box center [622, 259] width 1244 height 518
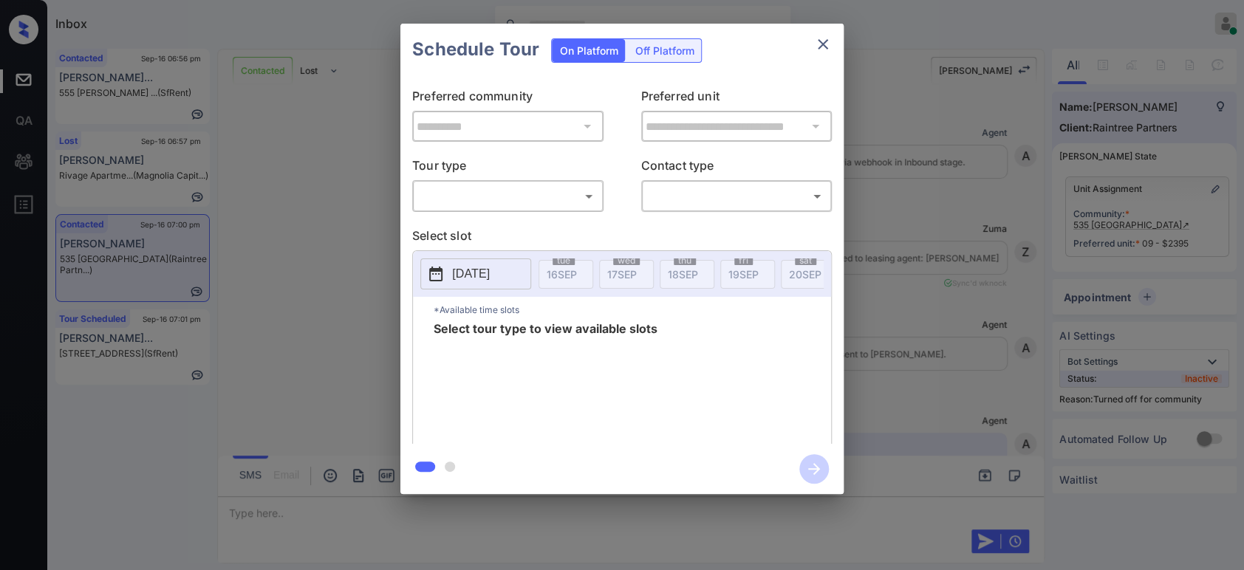
scroll to position [2158, 0]
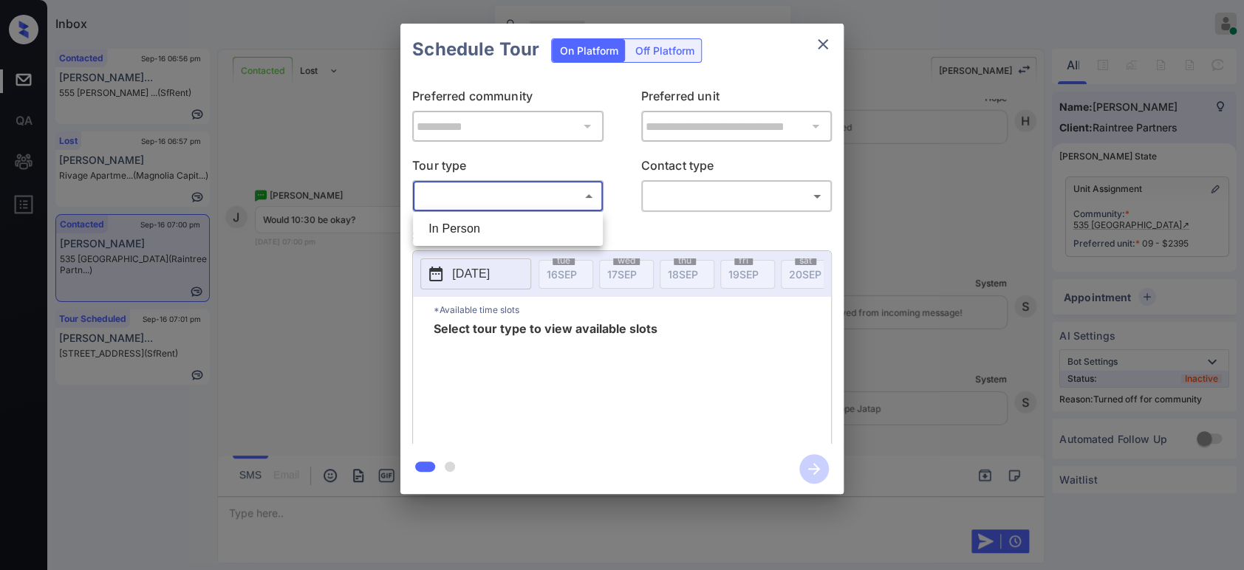
click at [545, 198] on body "Inbox Hope Jatap Online Set yourself offline Set yourself on break Profile Swit…" at bounding box center [622, 285] width 1244 height 570
click at [532, 228] on li "In Person" at bounding box center [508, 229] width 182 height 27
type input "********"
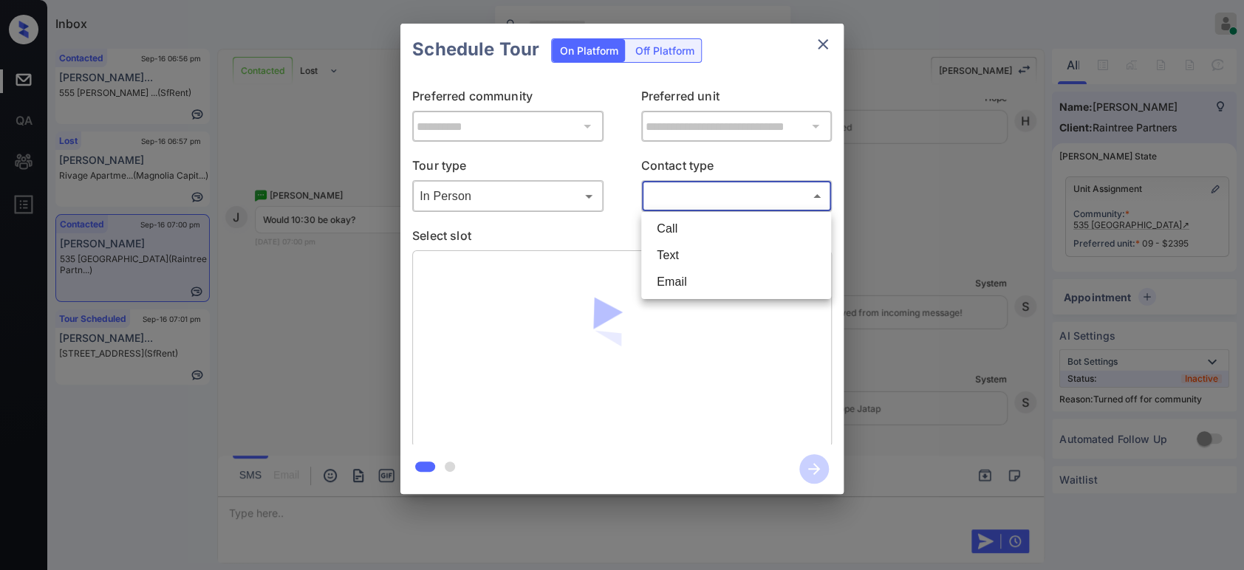
click at [718, 188] on body "Inbox Hope Jatap Online Set yourself offline Set yourself on break Profile Swit…" at bounding box center [622, 285] width 1244 height 570
click at [727, 258] on li "Text" at bounding box center [736, 255] width 182 height 27
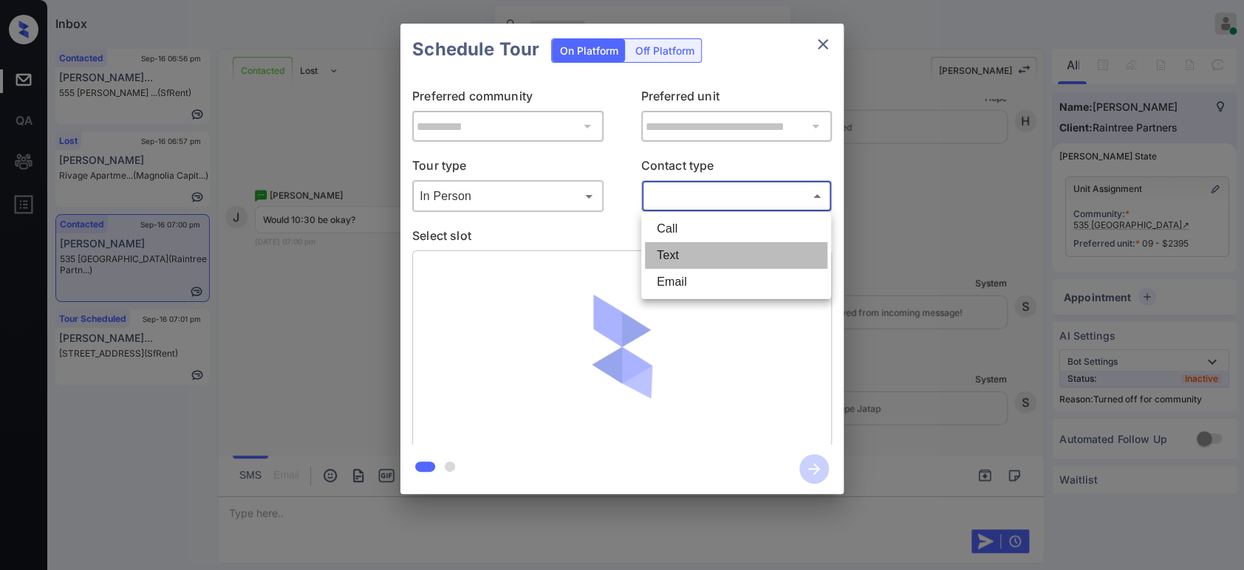
type input "****"
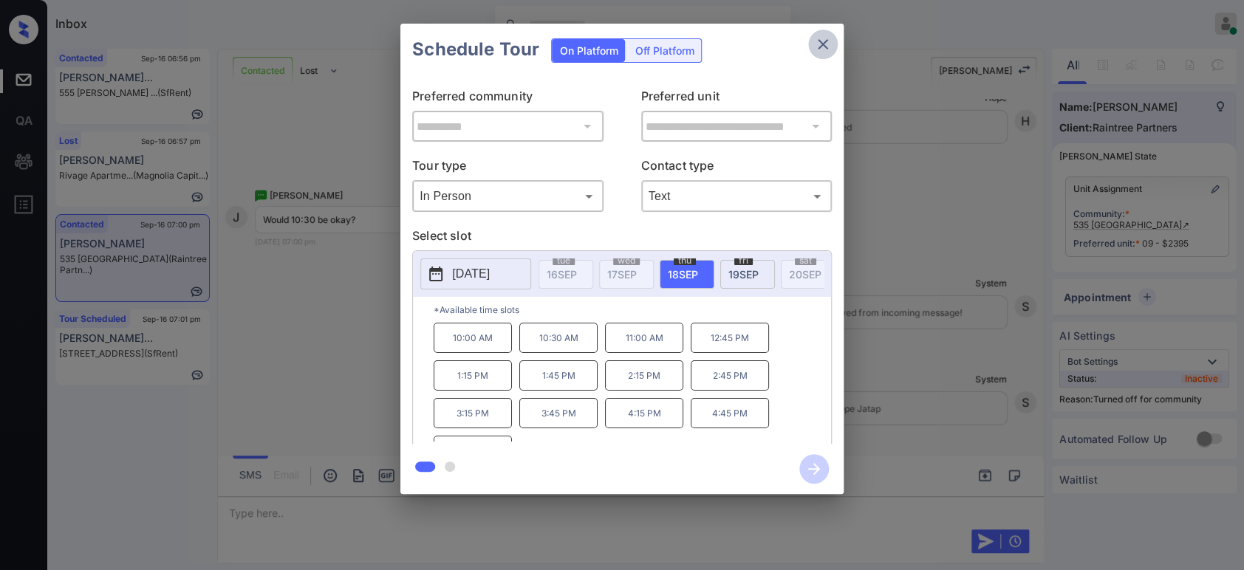
click at [824, 54] on button "close" at bounding box center [823, 45] width 30 height 30
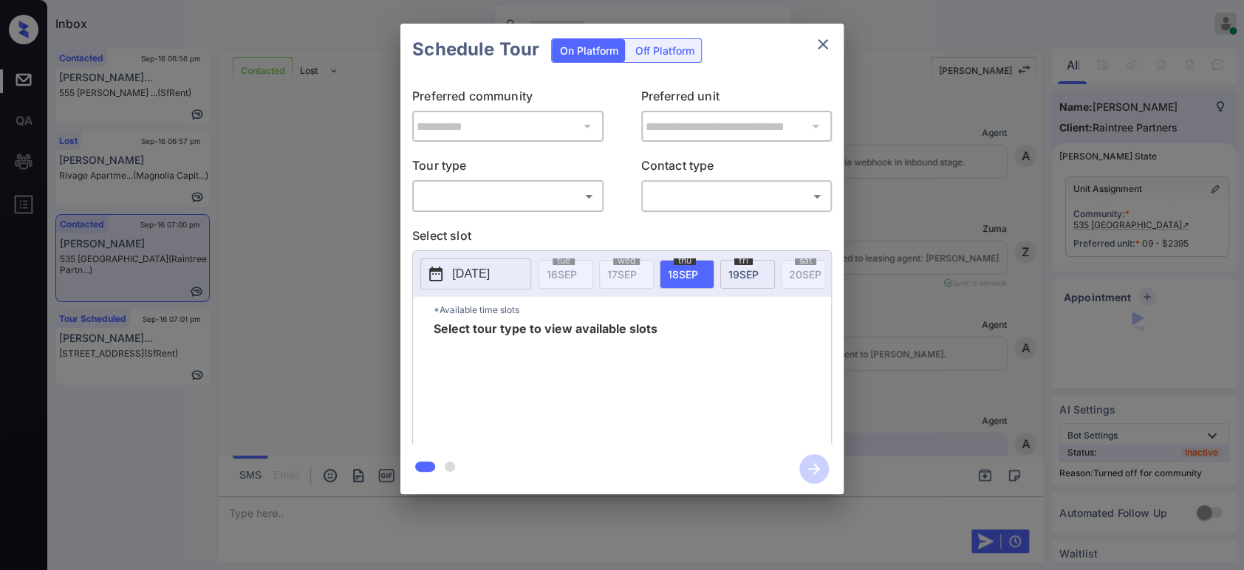
scroll to position [2158, 0]
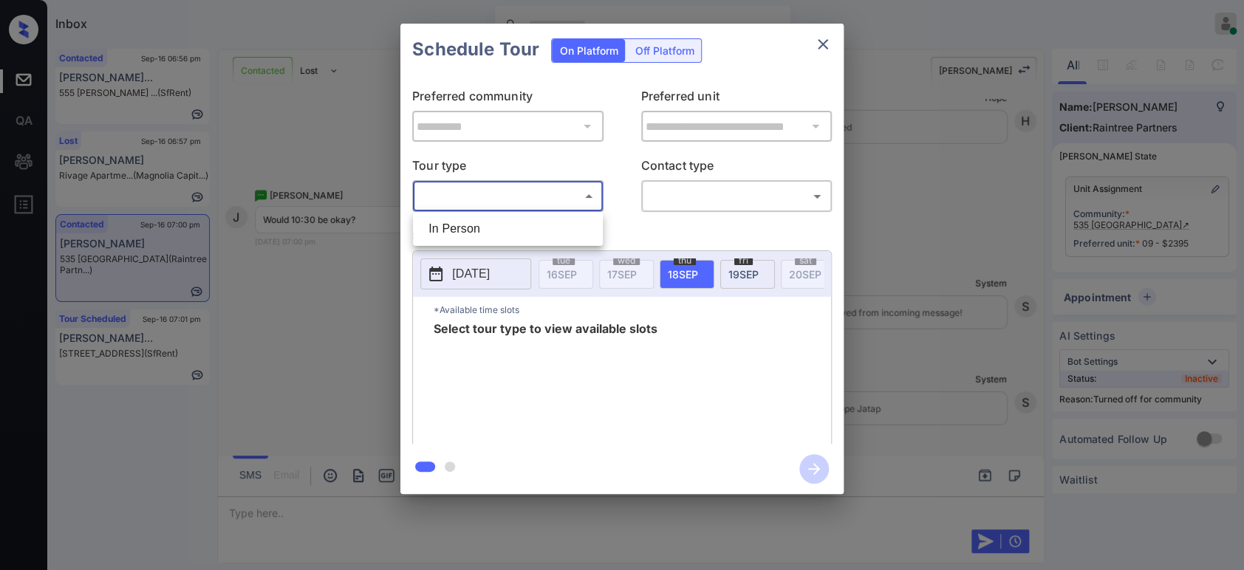
click at [545, 205] on body "Inbox Hope Jatap Online Set yourself offline Set yourself on break Profile Swit…" at bounding box center [622, 285] width 1244 height 570
click at [508, 230] on li "In Person" at bounding box center [508, 229] width 182 height 27
type input "********"
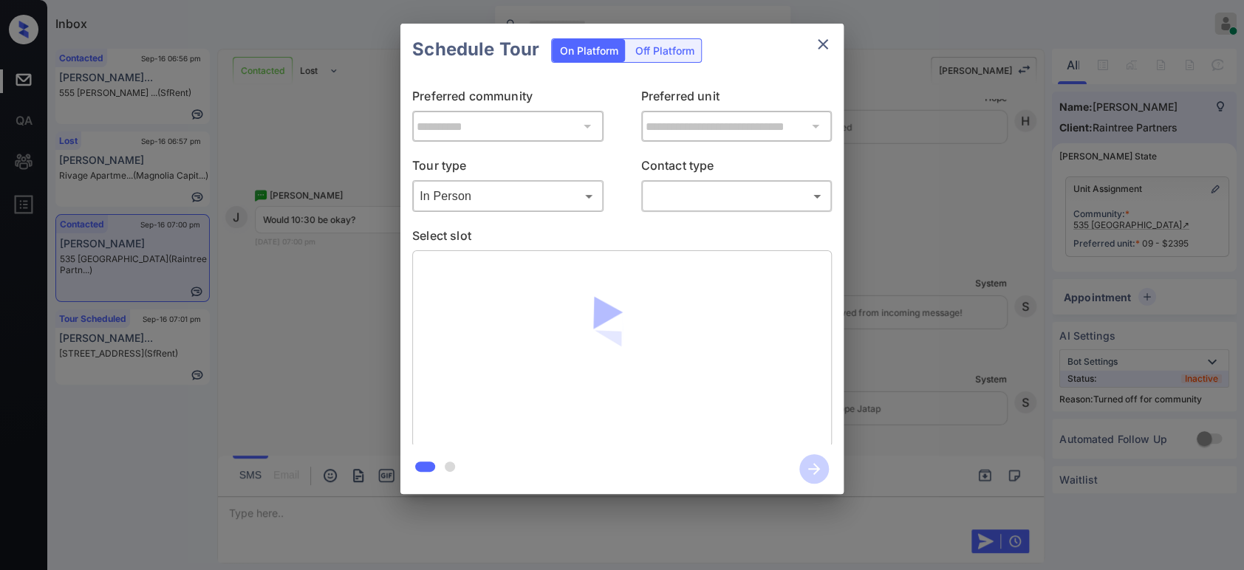
drag, startPoint x: 695, startPoint y: 211, endPoint x: 710, endPoint y: 193, distance: 24.1
click at [710, 193] on div "​ ​" at bounding box center [736, 196] width 191 height 32
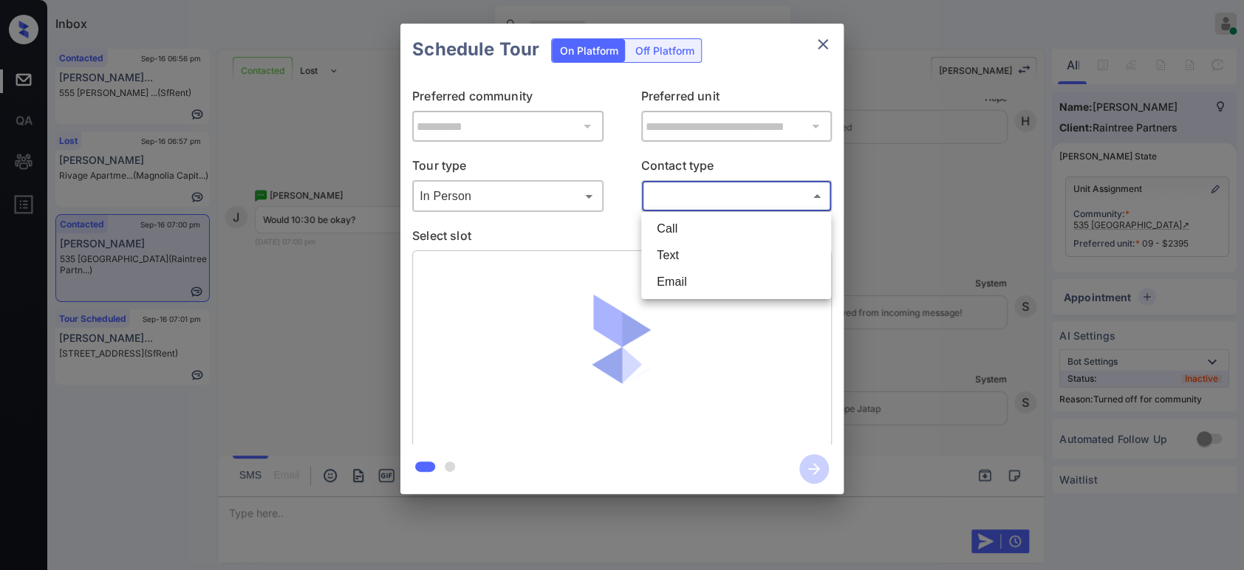
drag, startPoint x: 710, startPoint y: 193, endPoint x: 688, endPoint y: 254, distance: 65.2
click at [688, 254] on body "Inbox Hope Jatap Online Set yourself offline Set yourself on break Profile Swit…" at bounding box center [622, 285] width 1244 height 570
click at [688, 254] on li "Text" at bounding box center [736, 255] width 182 height 27
type input "****"
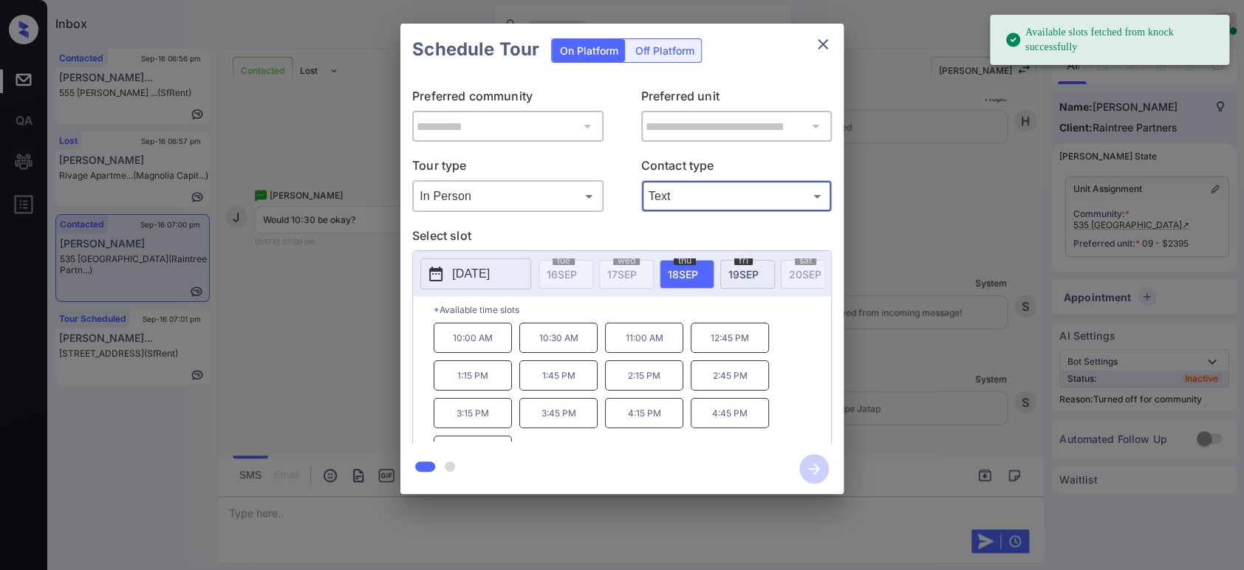
click at [564, 340] on p "10:30 AM" at bounding box center [558, 338] width 78 height 30
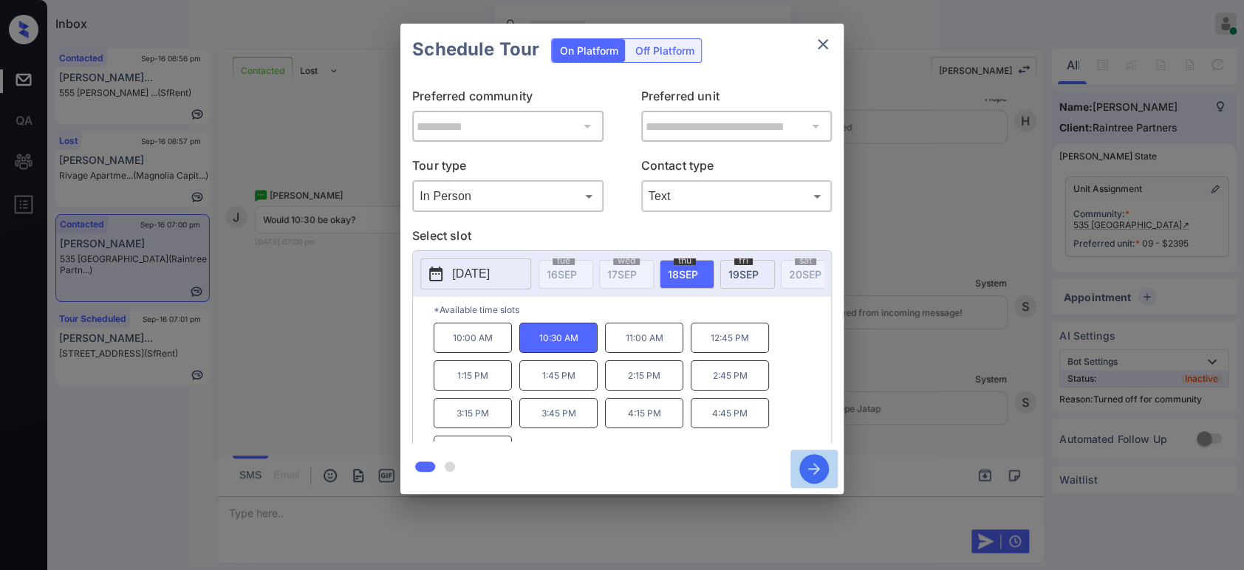
click at [809, 465] on icon "button" at bounding box center [814, 469] width 30 height 30
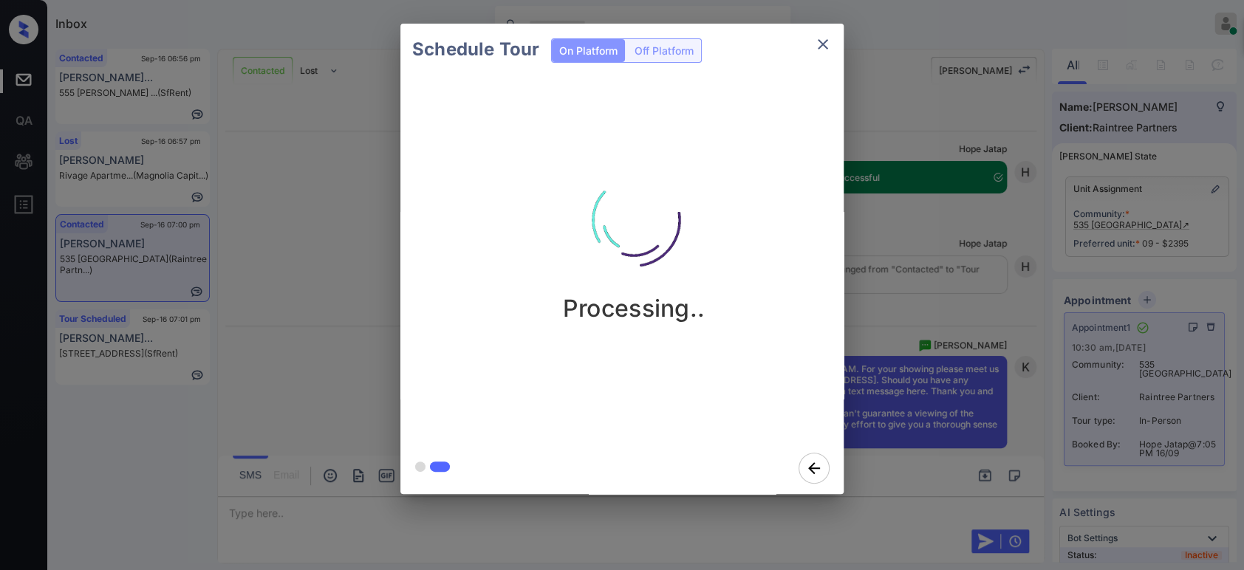
scroll to position [2504, 0]
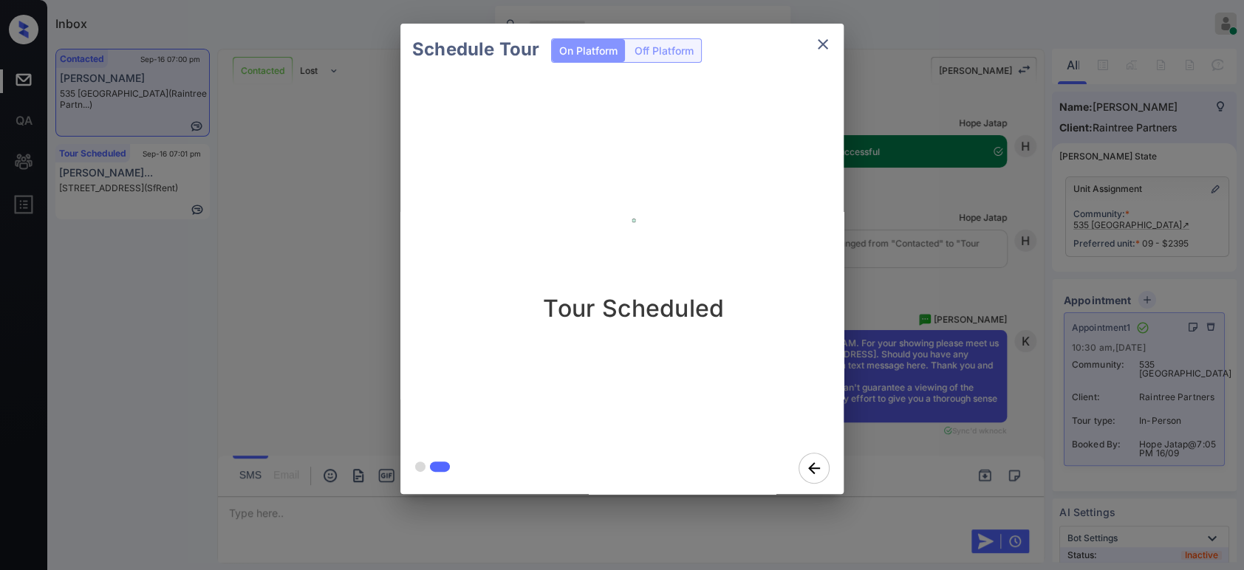
click at [972, 411] on div "Schedule Tour On Platform Off Platform Tour Scheduled" at bounding box center [622, 259] width 1244 height 518
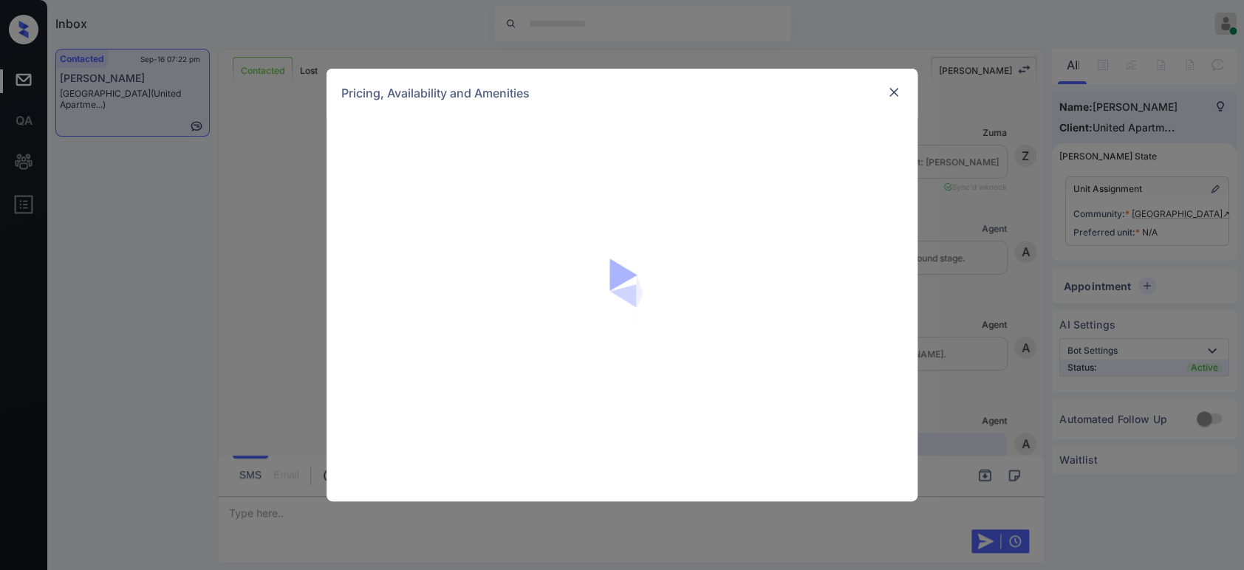
scroll to position [1632, 0]
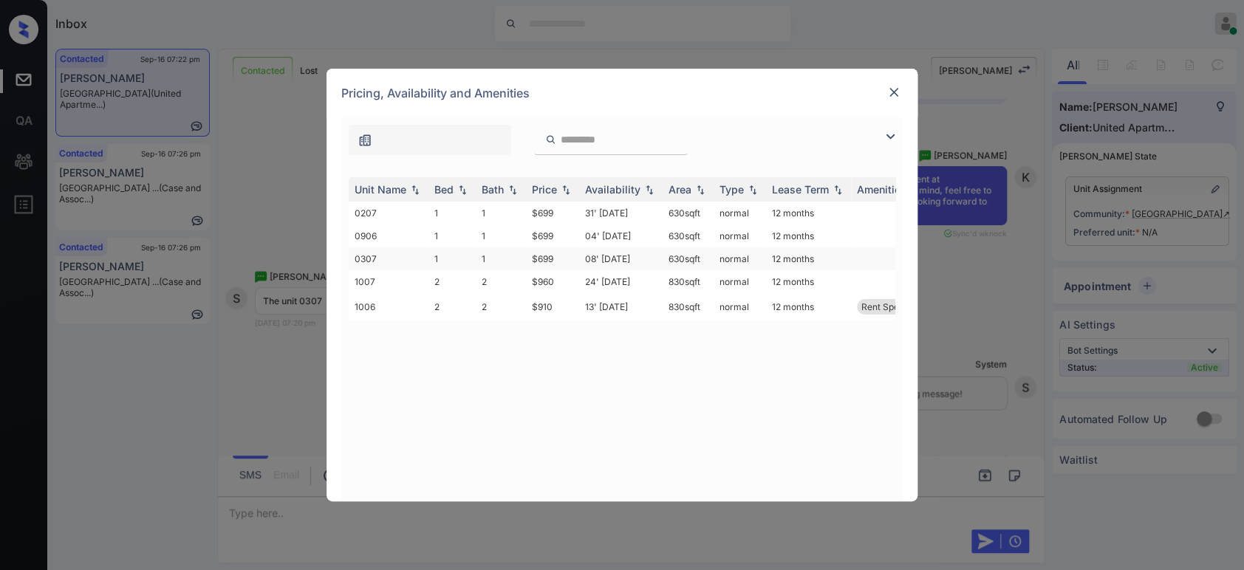
click at [379, 255] on td "0307" at bounding box center [389, 258] width 80 height 23
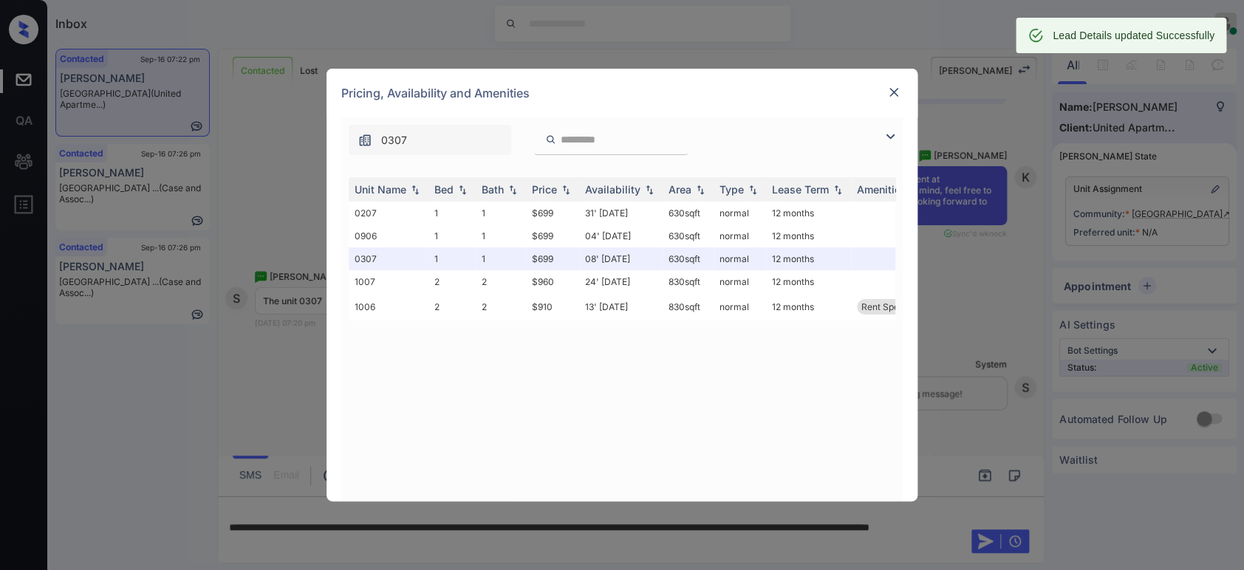
click at [897, 91] on img at bounding box center [893, 92] width 15 height 15
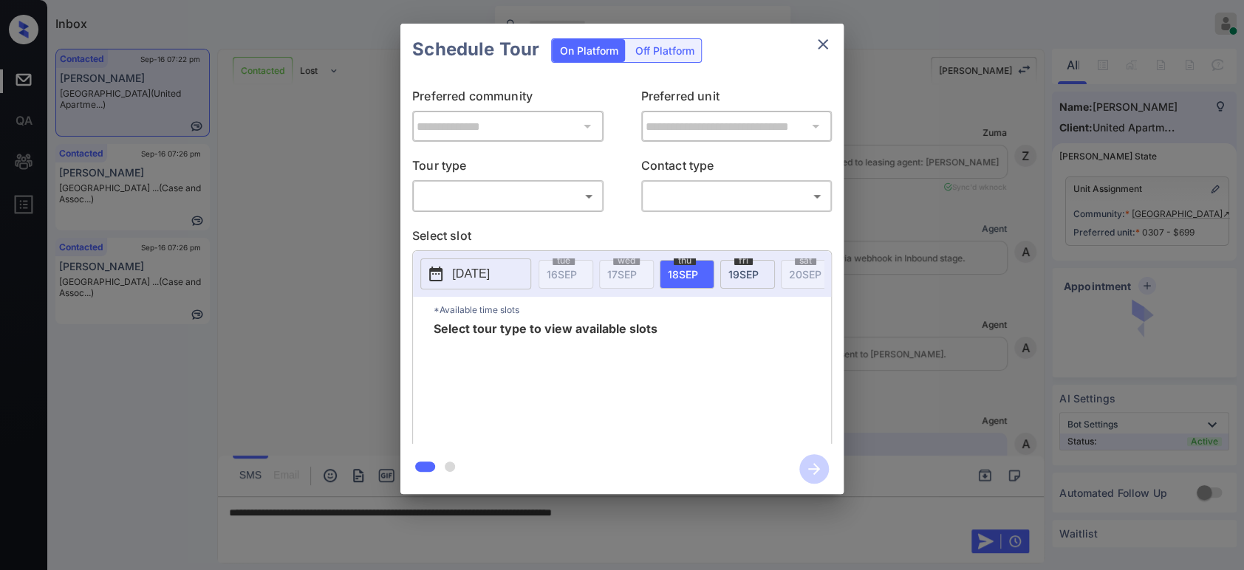
scroll to position [3041, 0]
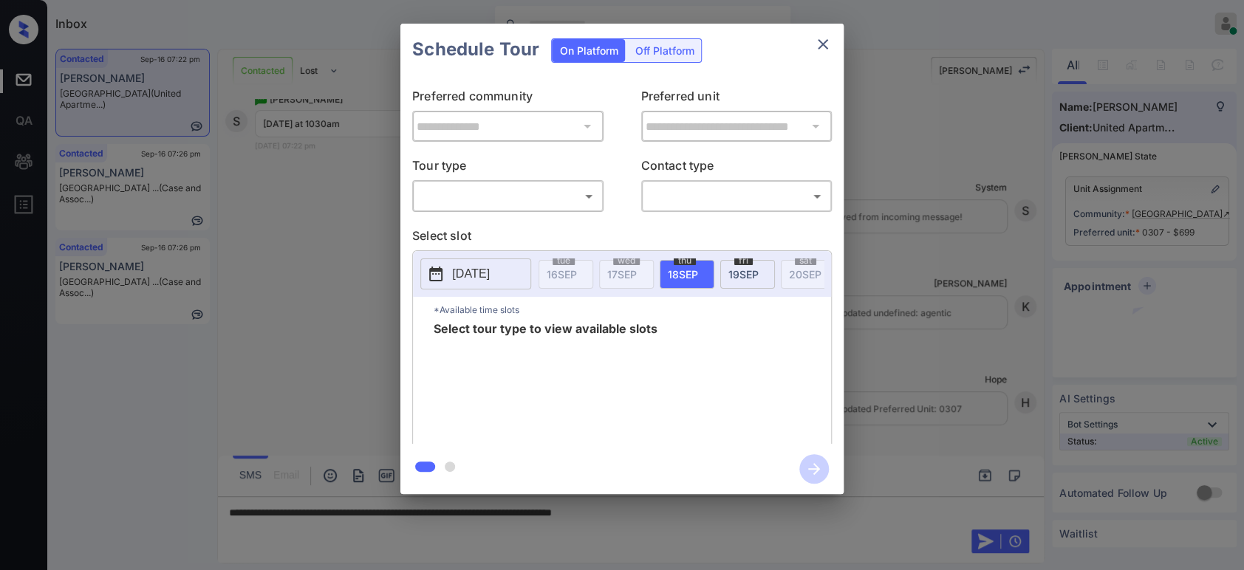
click at [467, 196] on body "Inbox Hope Jatap Online Set yourself offline Set yourself on break Profile Swit…" at bounding box center [622, 285] width 1244 height 570
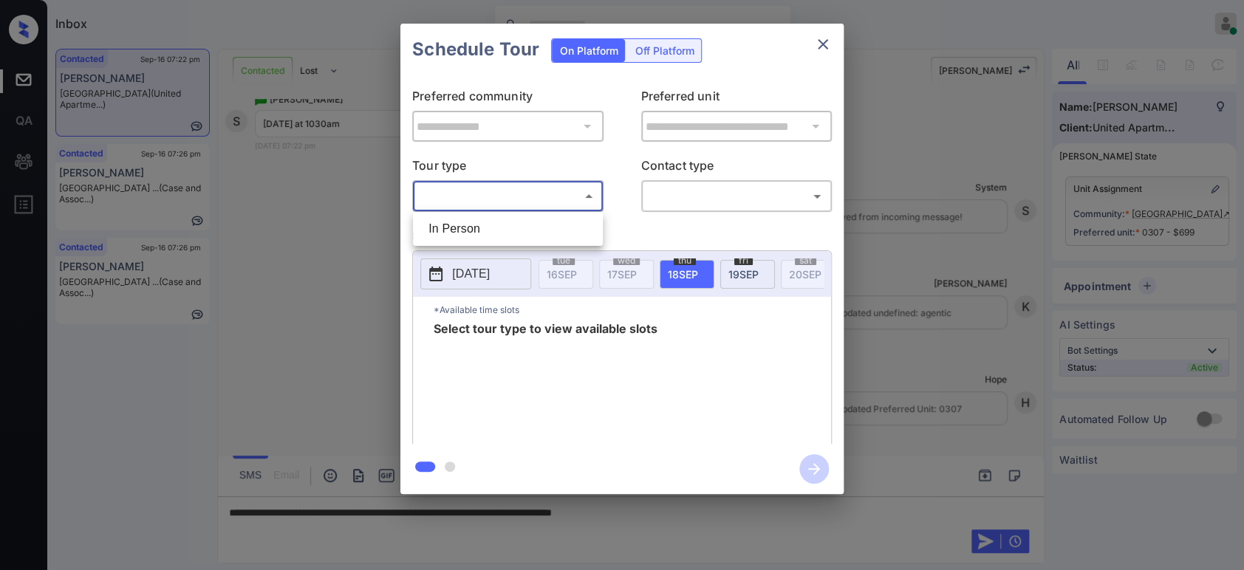
click at [453, 228] on li "In Person" at bounding box center [508, 229] width 182 height 27
type input "********"
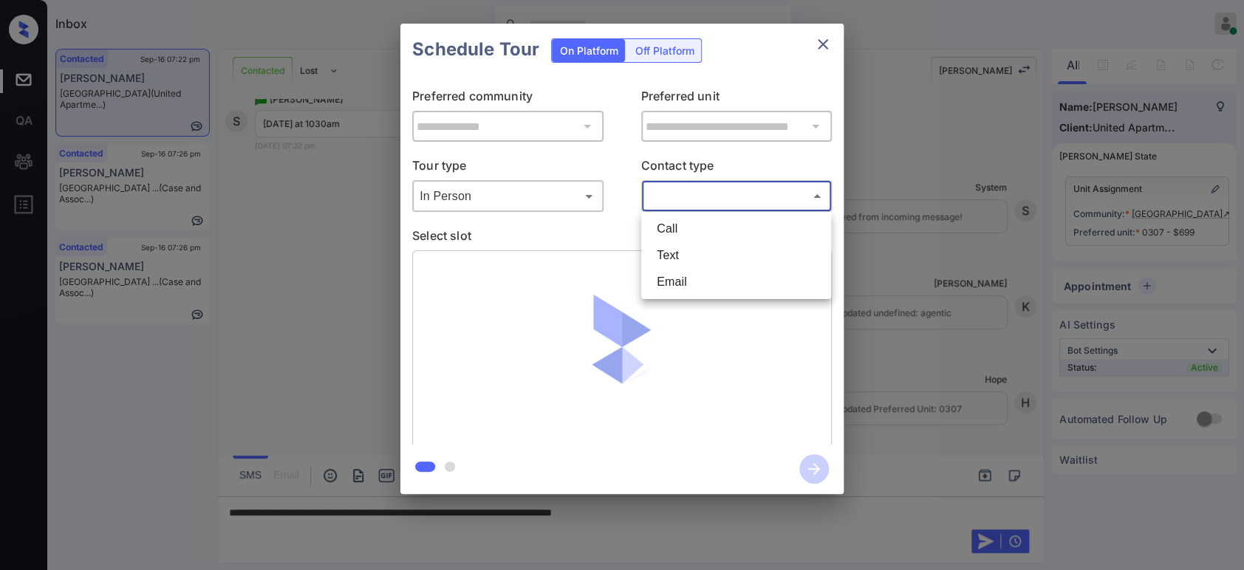
click at [722, 198] on body "Inbox Hope Jatap Online Set yourself offline Set yourself on break Profile Swit…" at bounding box center [622, 285] width 1244 height 570
click at [674, 253] on li "Text" at bounding box center [736, 255] width 182 height 27
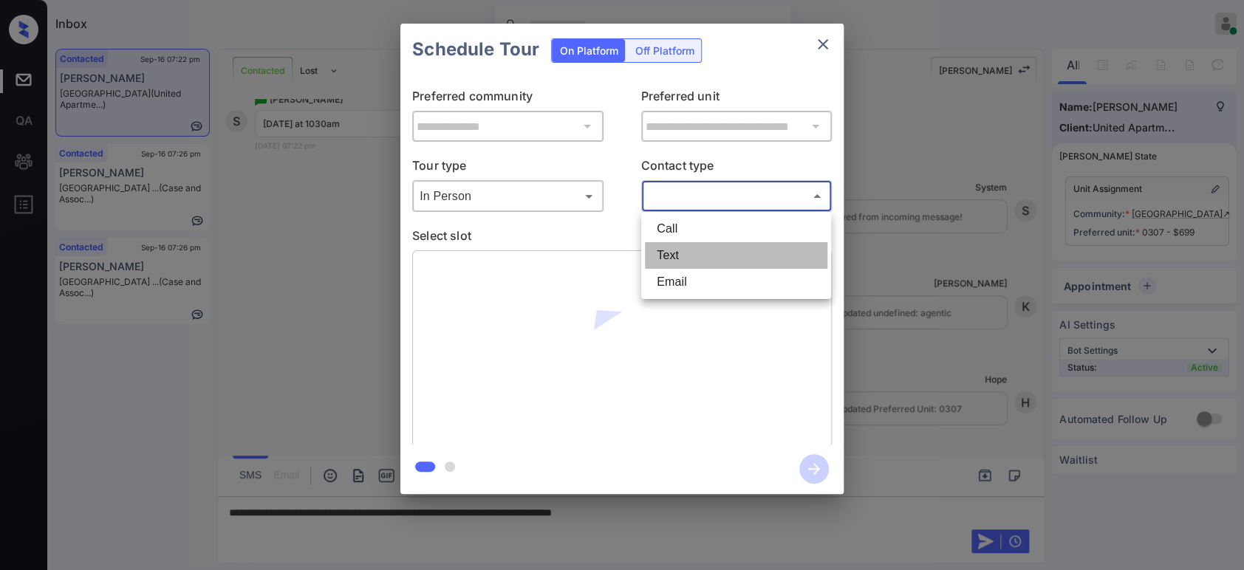
type input "****"
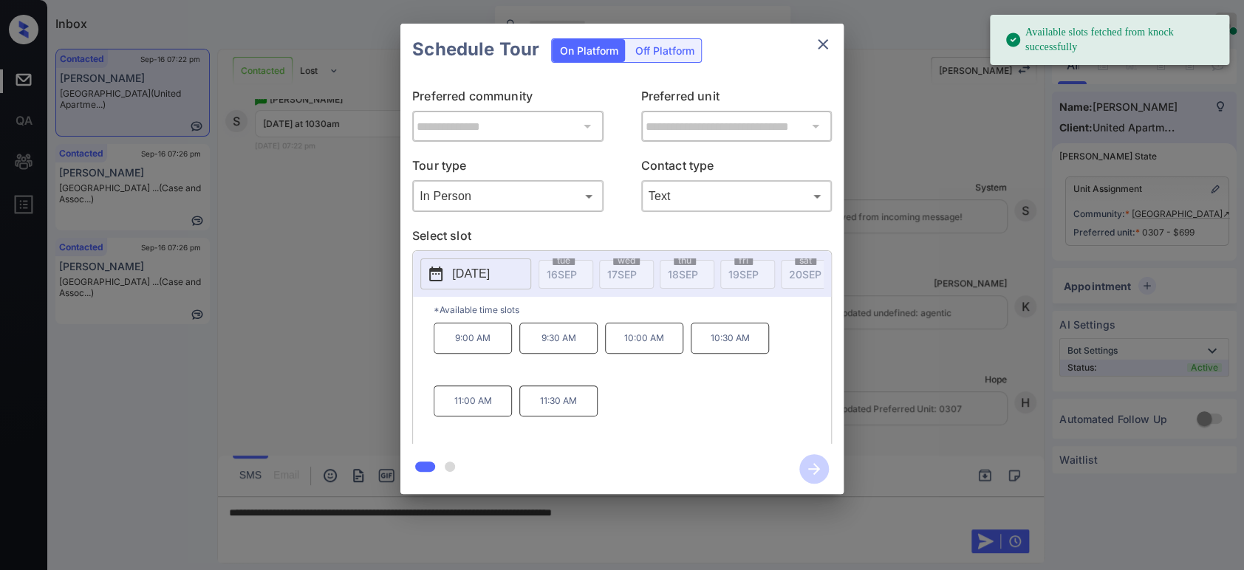
click at [490, 274] on p "[DATE]" at bounding box center [471, 274] width 38 height 18
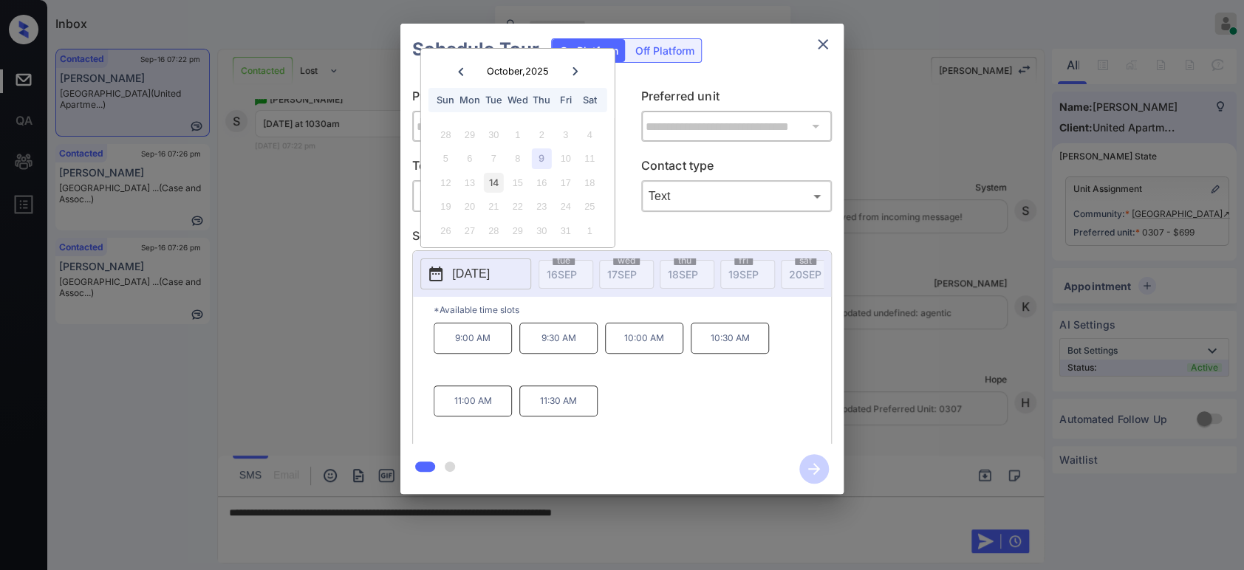
click at [489, 185] on div "14" at bounding box center [494, 183] width 20 height 20
click at [540, 158] on div "9" at bounding box center [542, 158] width 20 height 20
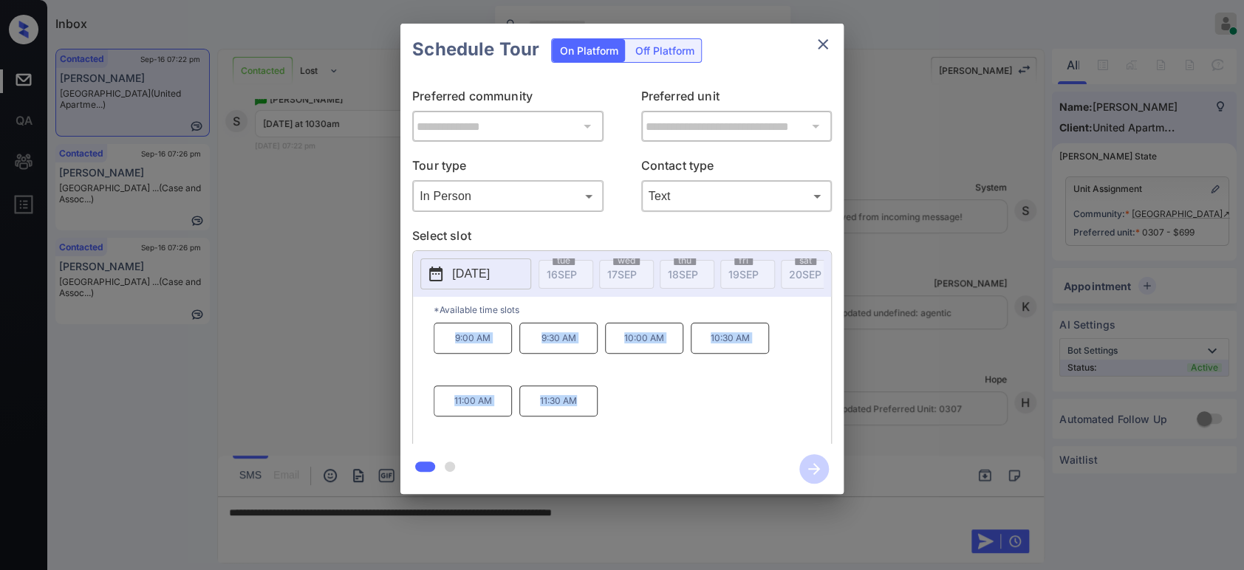
drag, startPoint x: 445, startPoint y: 351, endPoint x: 598, endPoint y: 432, distance: 173.8
click at [598, 432] on div "9:00 AM 9:30 AM 10:00 AM 10:30 AM 11:00 AM 11:30 AM" at bounding box center [632, 382] width 397 height 118
copy div "9:00 AM 9:30 AM 10:00 AM 10:30 AM 11:00 AM 11:30 AM"
click at [960, 298] on div "**********" at bounding box center [622, 259] width 1244 height 518
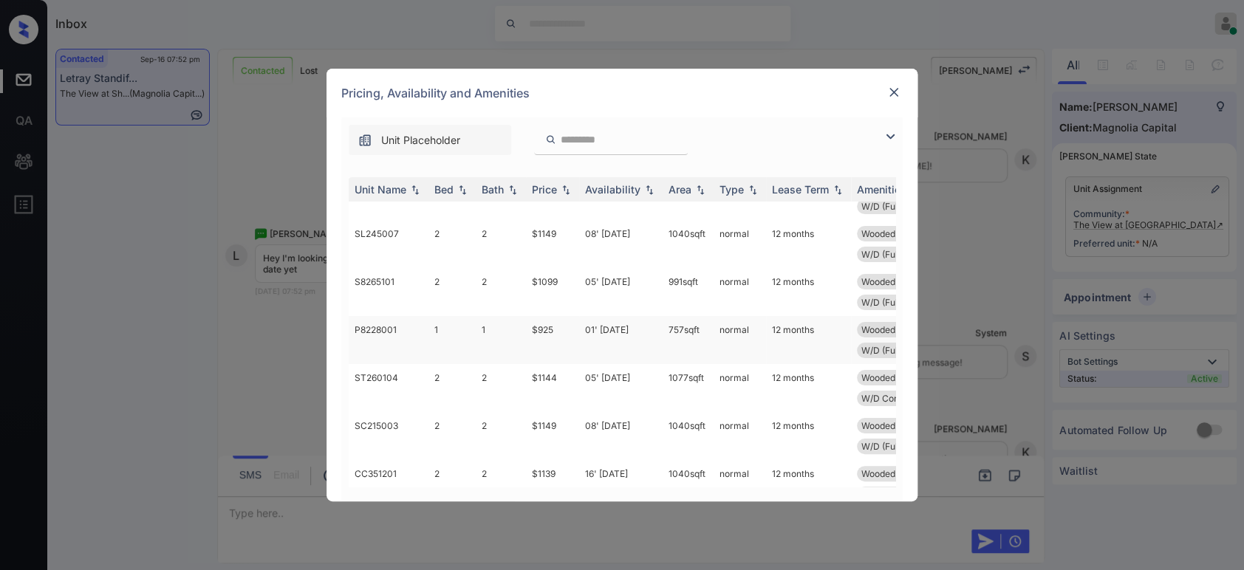
scroll to position [164, 0]
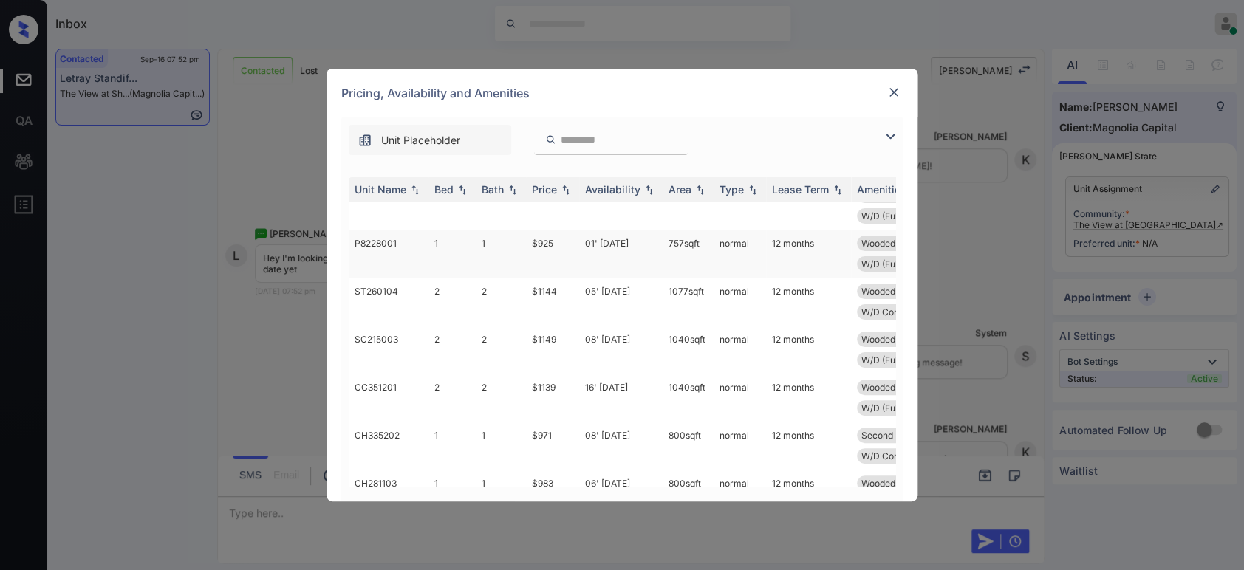
click at [556, 246] on td "$925" at bounding box center [552, 254] width 53 height 48
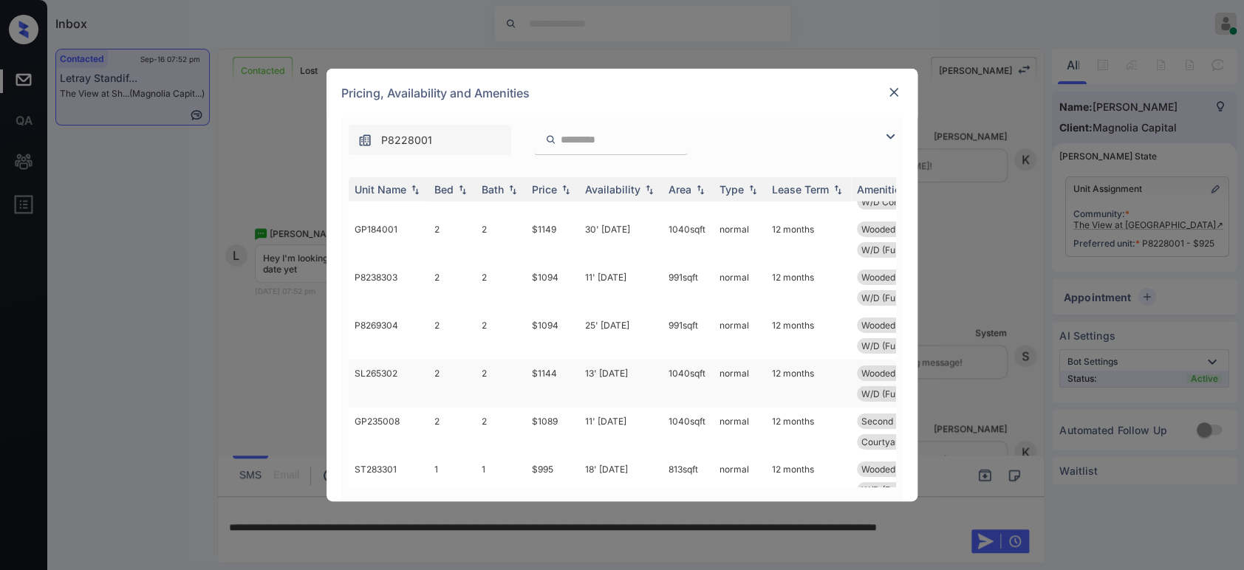
scroll to position [2443, 0]
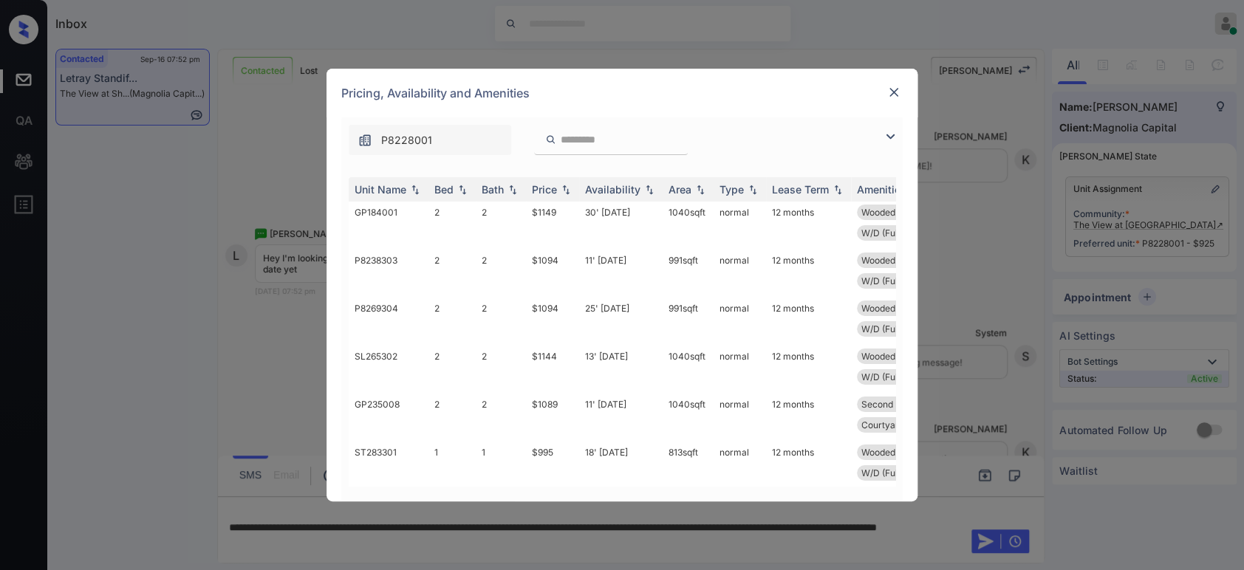
click at [897, 89] on img at bounding box center [893, 92] width 15 height 15
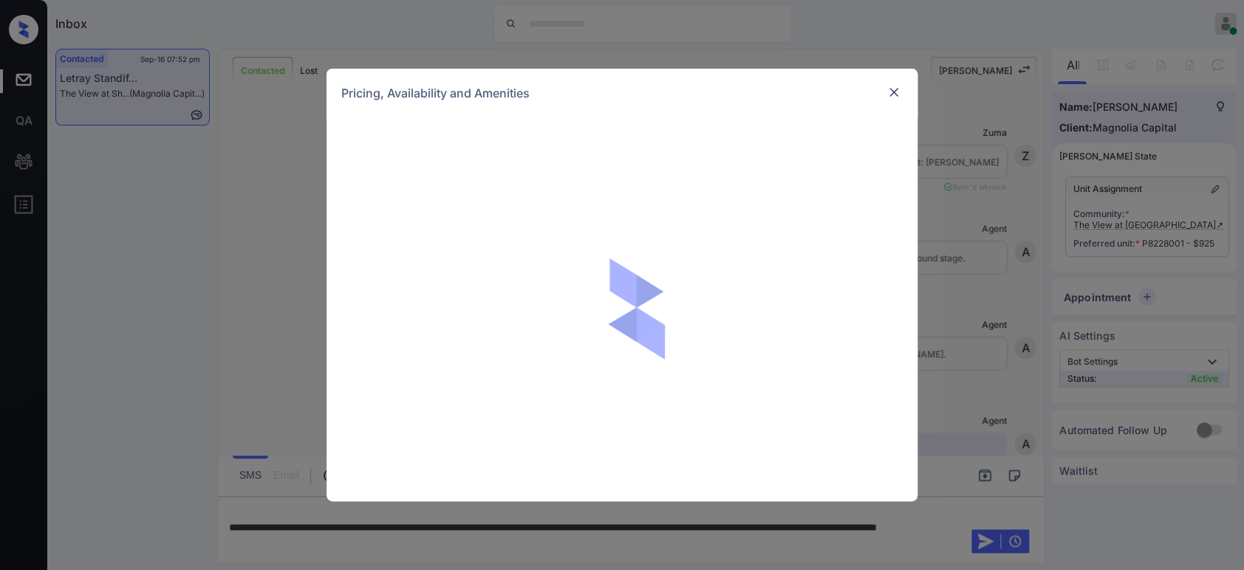
scroll to position [658, 0]
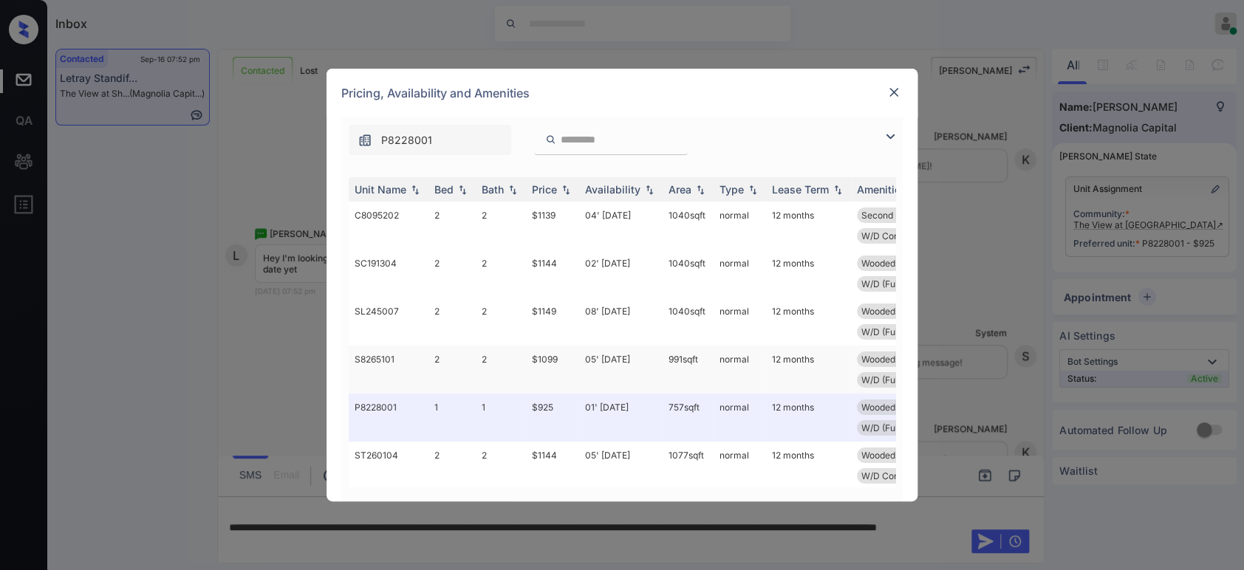
click at [558, 357] on td "$1099" at bounding box center [552, 370] width 53 height 48
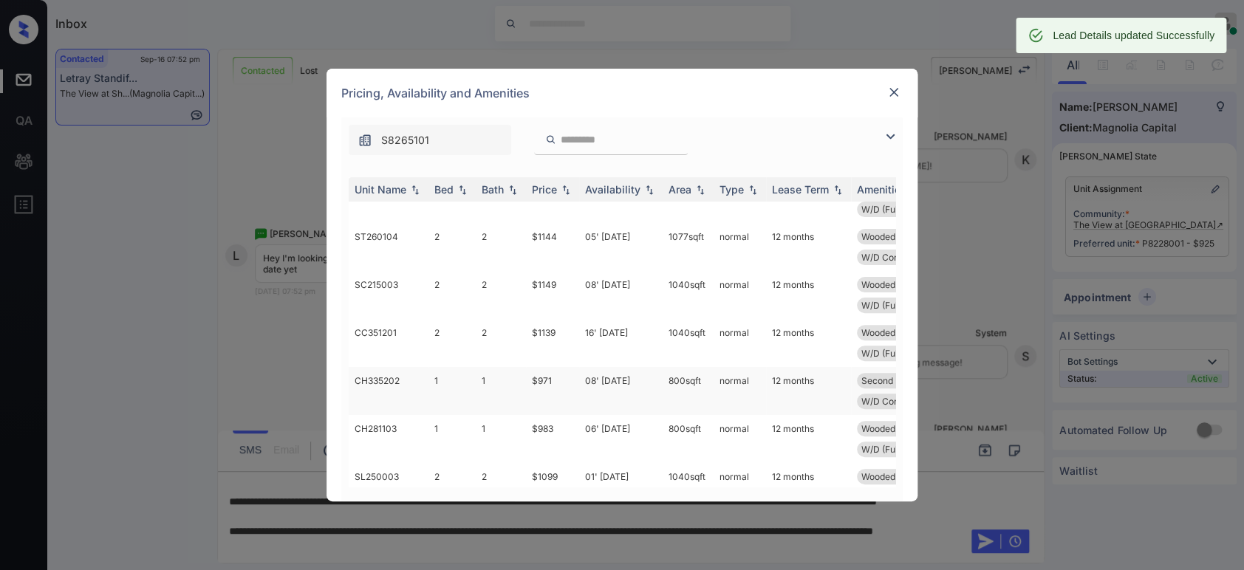
scroll to position [437, 0]
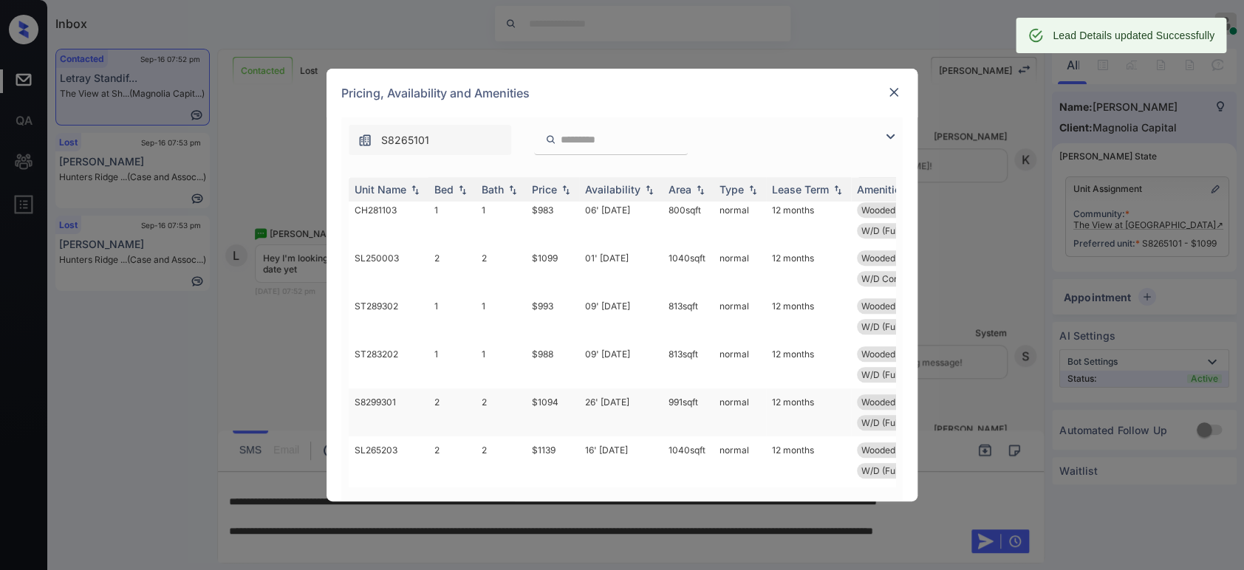
click at [546, 401] on td "$1094" at bounding box center [552, 412] width 53 height 48
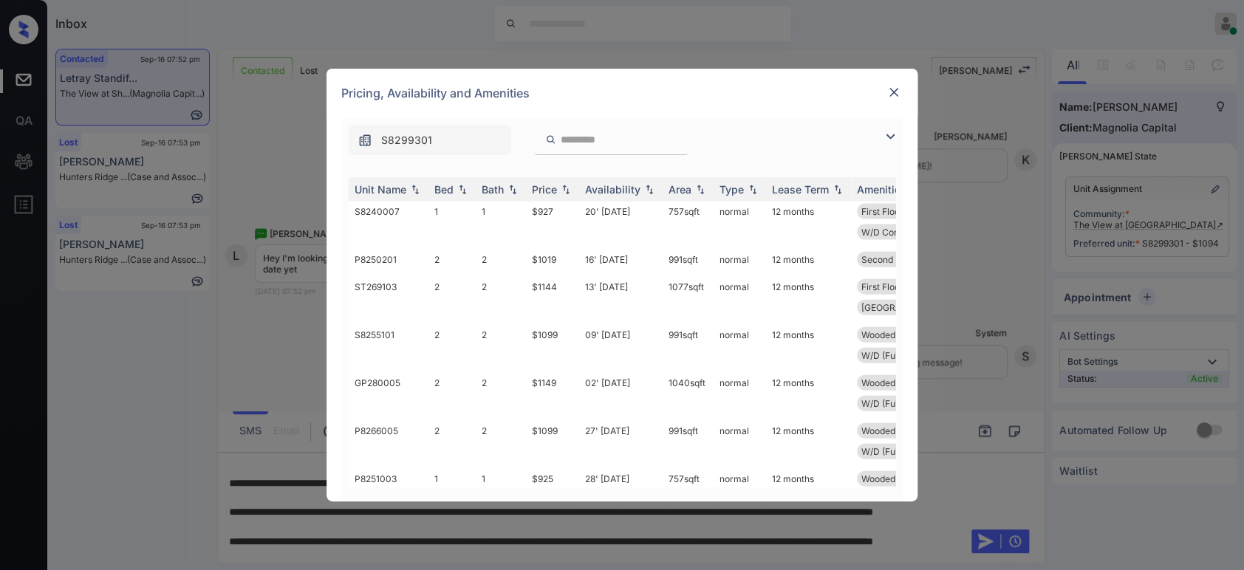
scroll to position [1677, 0]
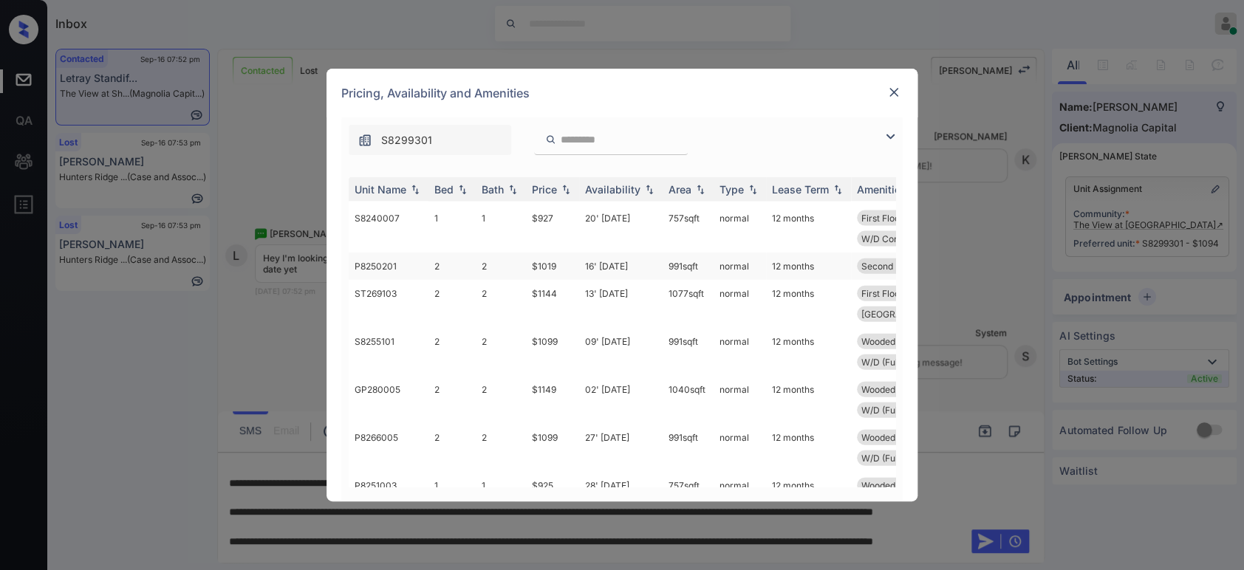
click at [570, 259] on td "$1019" at bounding box center [552, 266] width 53 height 27
click at [888, 96] on img at bounding box center [893, 92] width 15 height 15
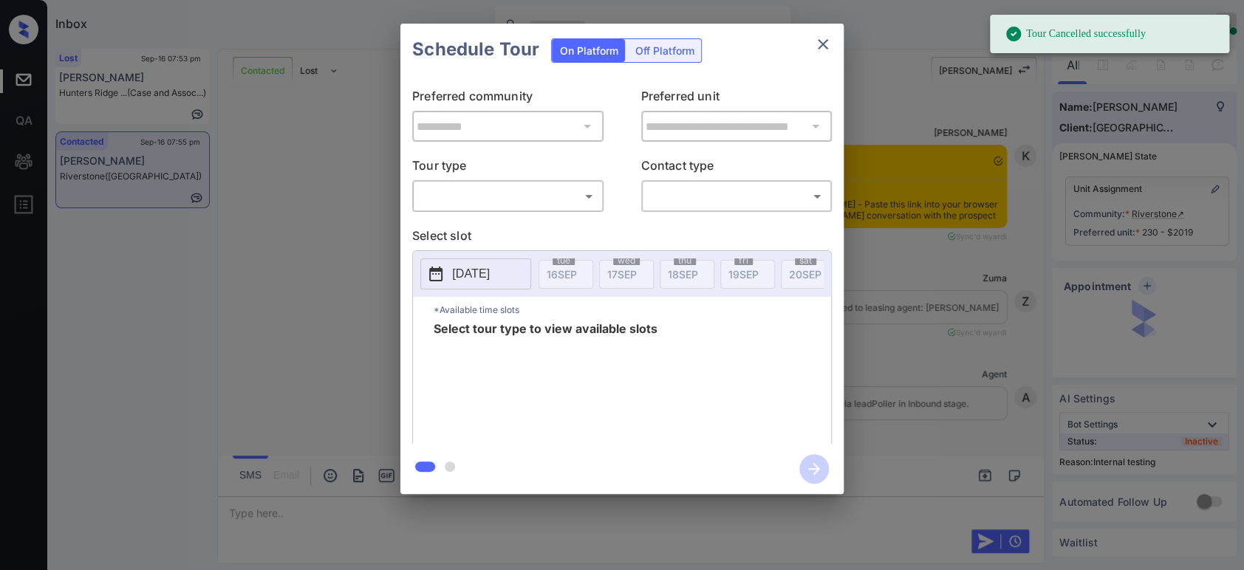
scroll to position [4754, 0]
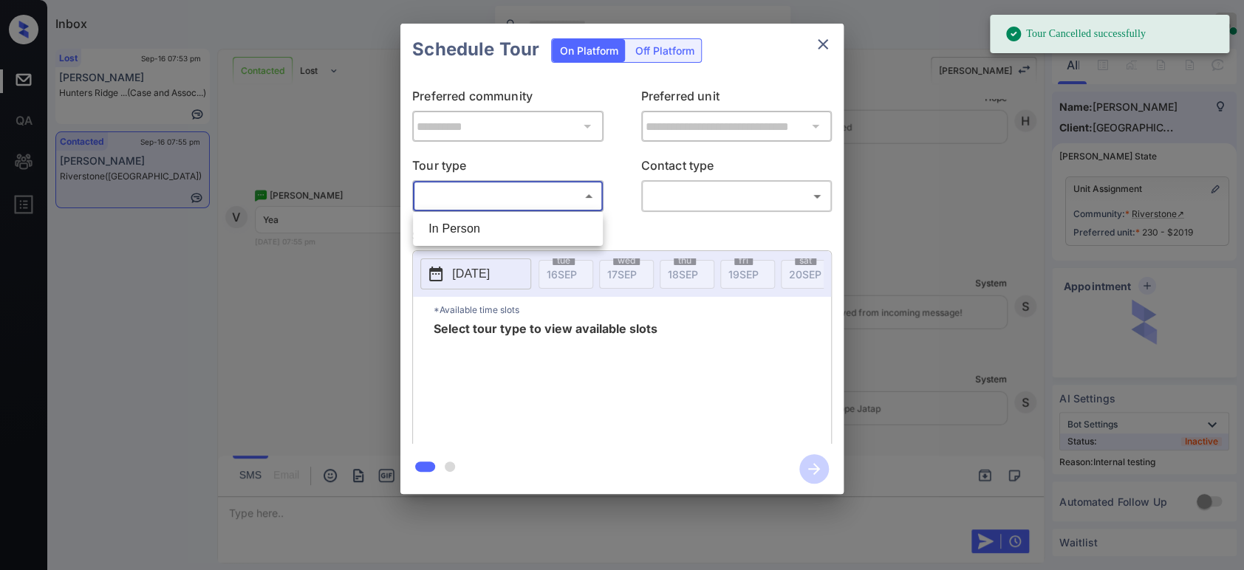
click at [499, 193] on body "Tour Cancelled successfully Inbox Hope Jatap Online Set yourself offline Set yo…" at bounding box center [622, 285] width 1244 height 570
click at [492, 238] on li "In Person" at bounding box center [508, 229] width 182 height 27
type input "********"
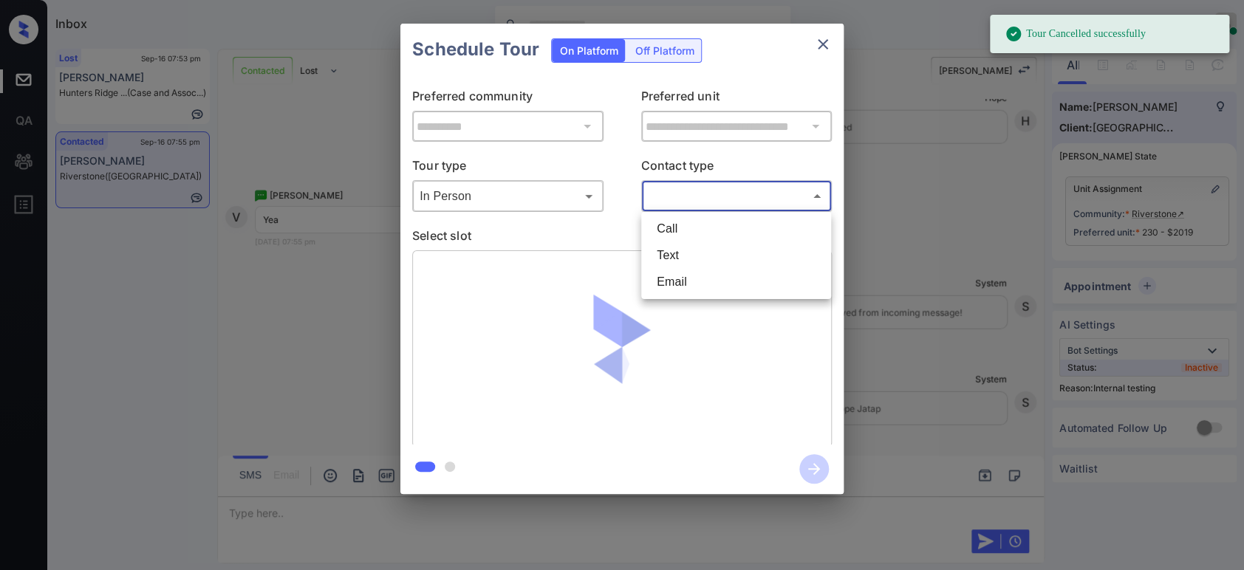
drag, startPoint x: 745, startPoint y: 199, endPoint x: 741, endPoint y: 211, distance: 13.3
click at [747, 196] on body "Tour Cancelled successfully Inbox Hope Jatap Online Set yourself offline Set yo…" at bounding box center [622, 285] width 1244 height 570
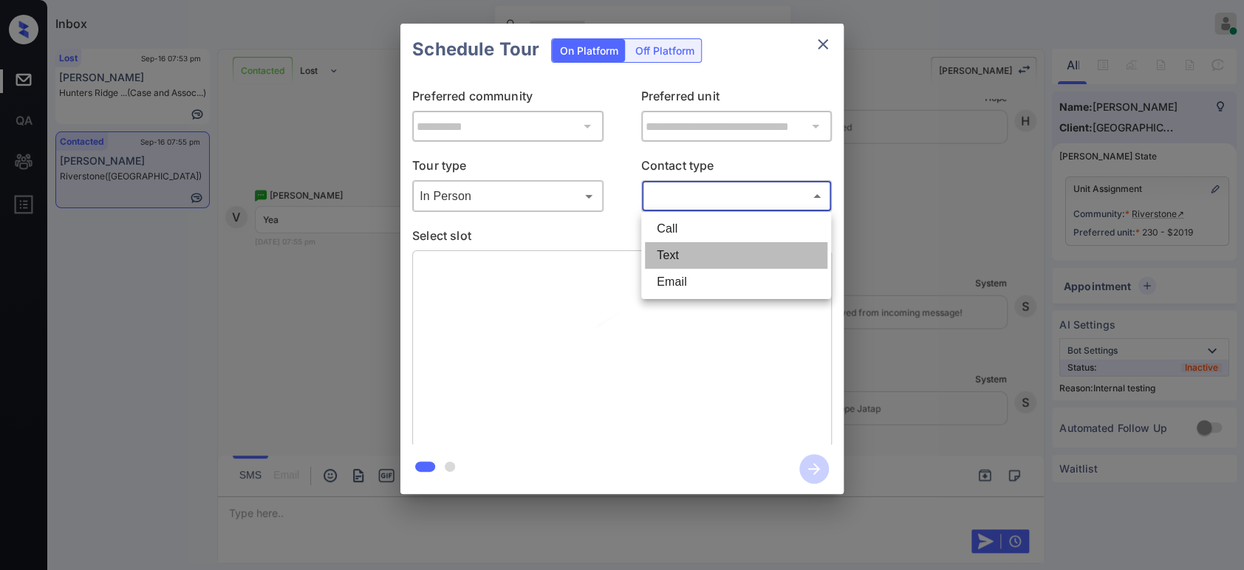
click at [711, 249] on li "Text" at bounding box center [736, 255] width 182 height 27
type input "****"
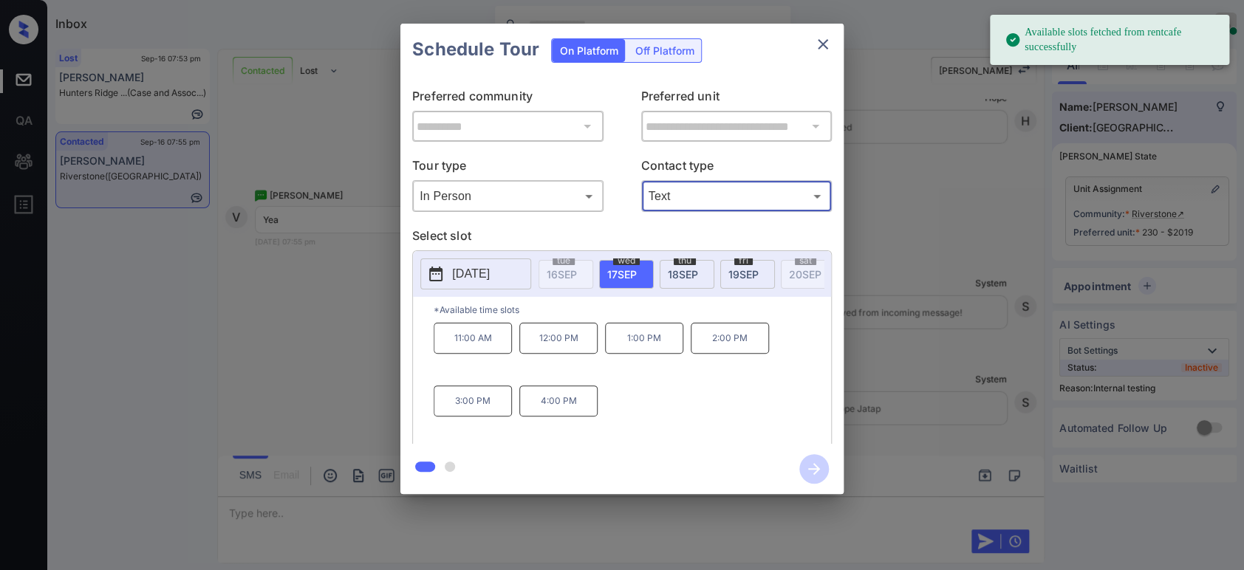
click at [967, 343] on div "**********" at bounding box center [622, 259] width 1244 height 518
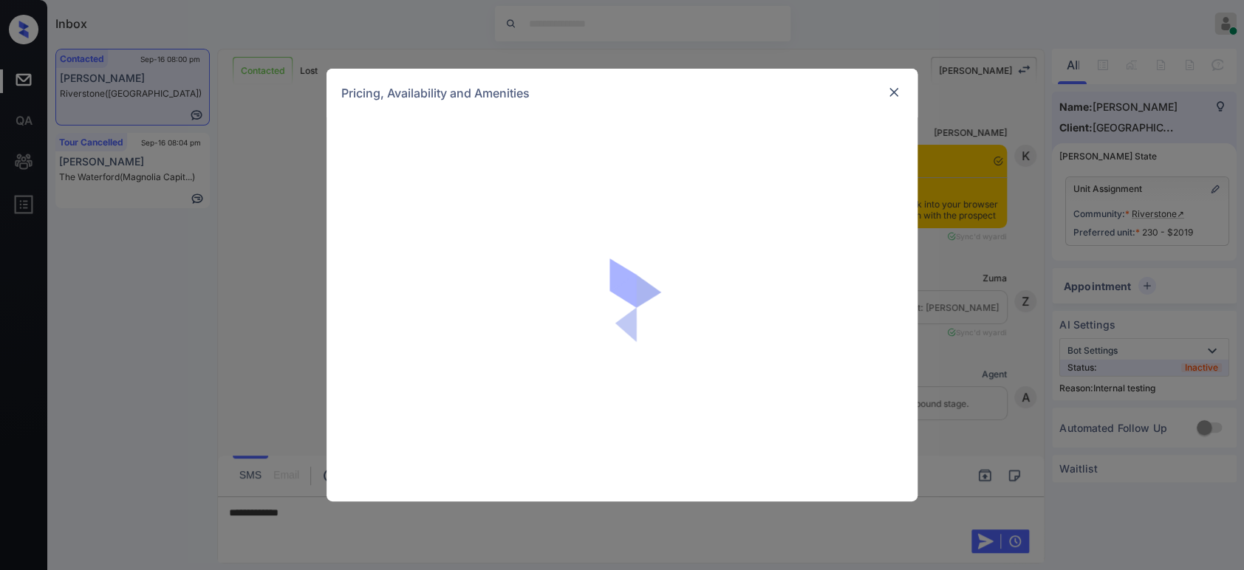
scroll to position [5020, 0]
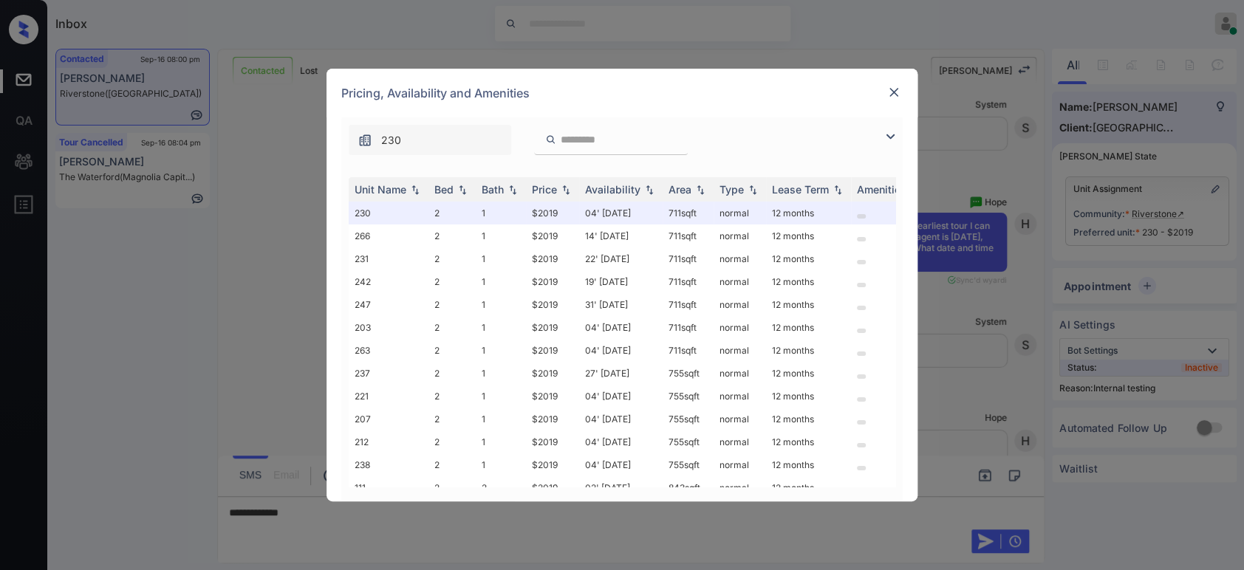
click at [893, 93] on img at bounding box center [893, 92] width 15 height 15
